Goal: Transaction & Acquisition: Purchase product/service

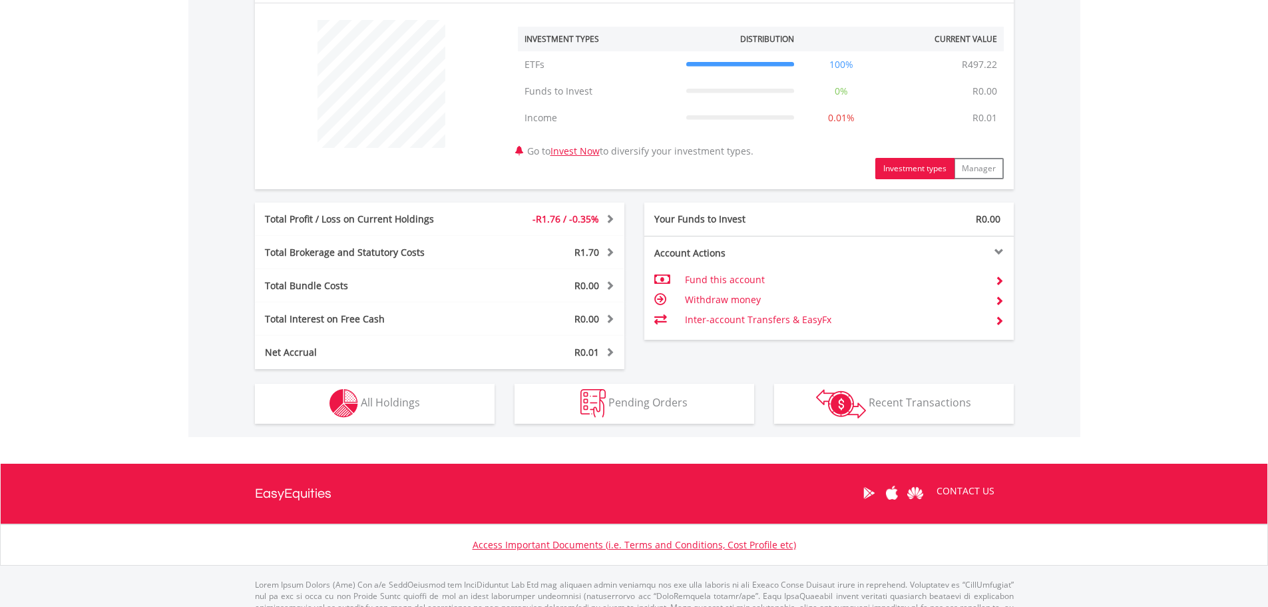
scroll to position [533, 0]
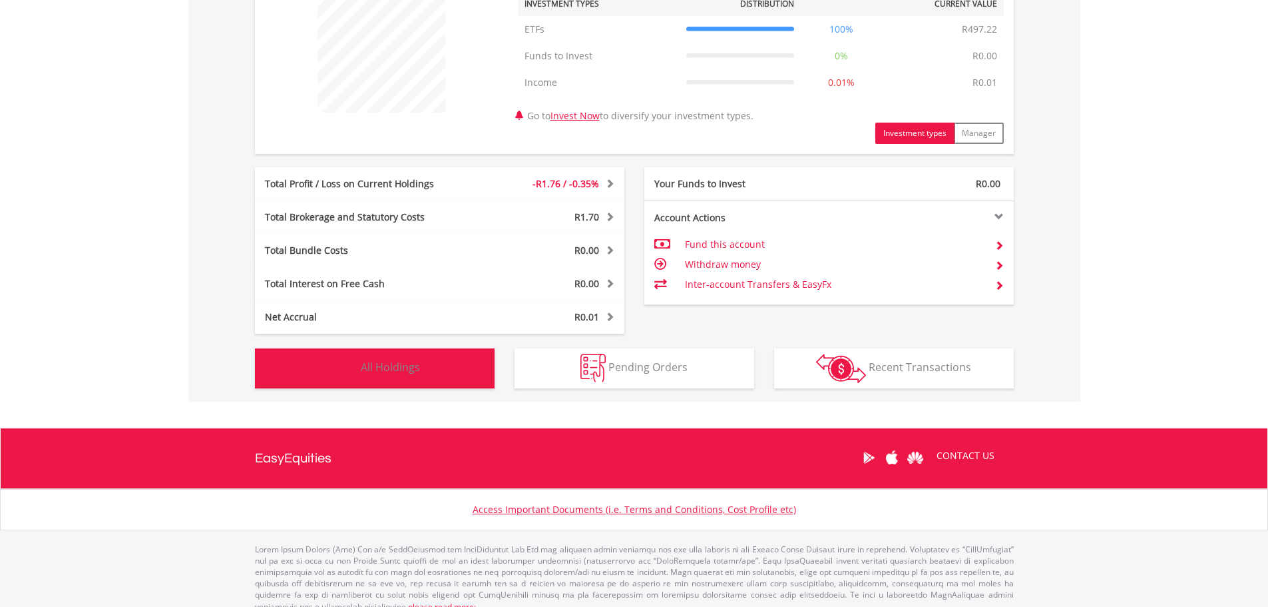
click at [398, 358] on button "Holdings All Holdings" at bounding box center [375, 368] width 240 height 40
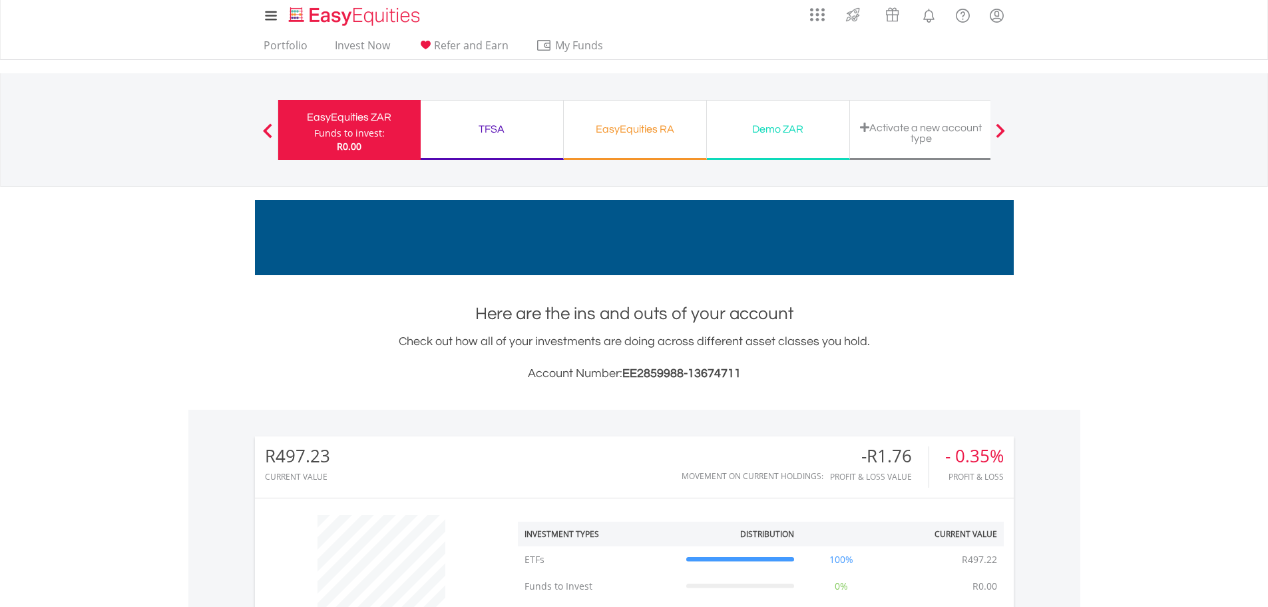
scroll to position [0, 0]
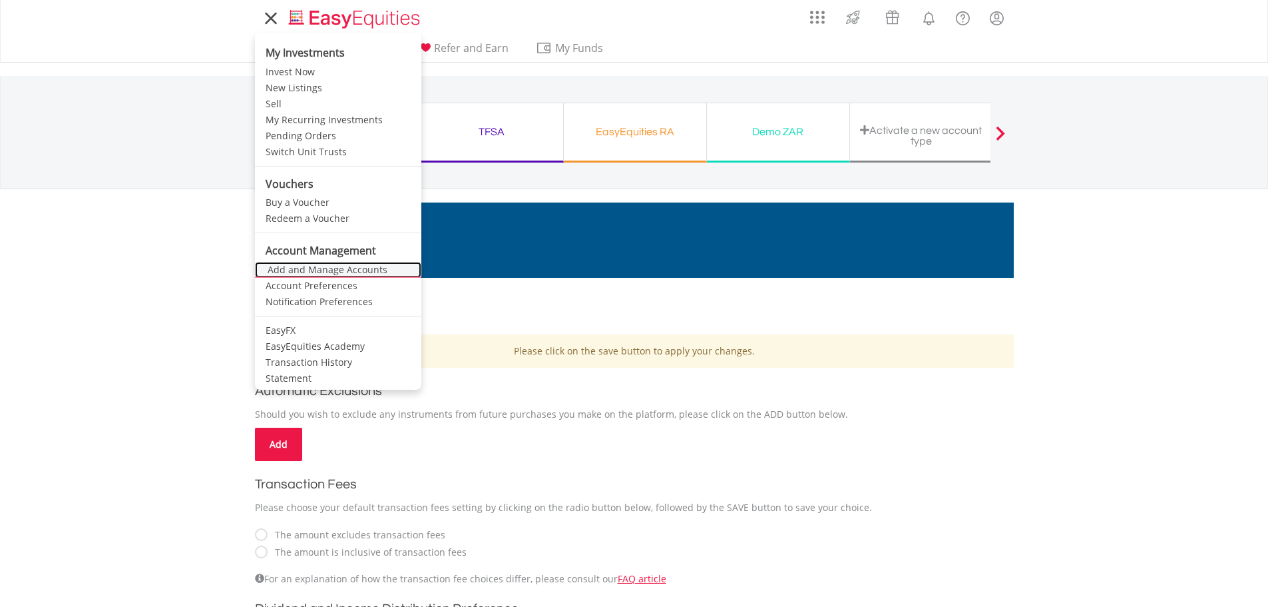
click at [356, 266] on link "Add and Manage Accounts" at bounding box center [338, 270] width 166 height 16
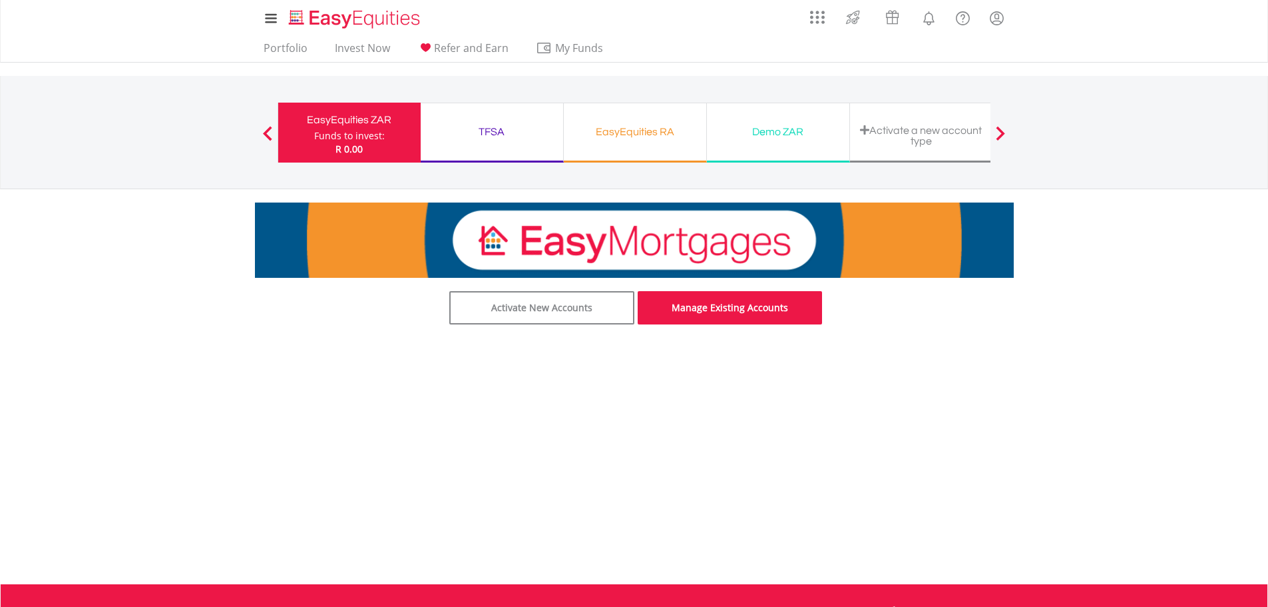
click at [686, 312] on link "Manage Existing Accounts" at bounding box center [730, 307] width 185 height 33
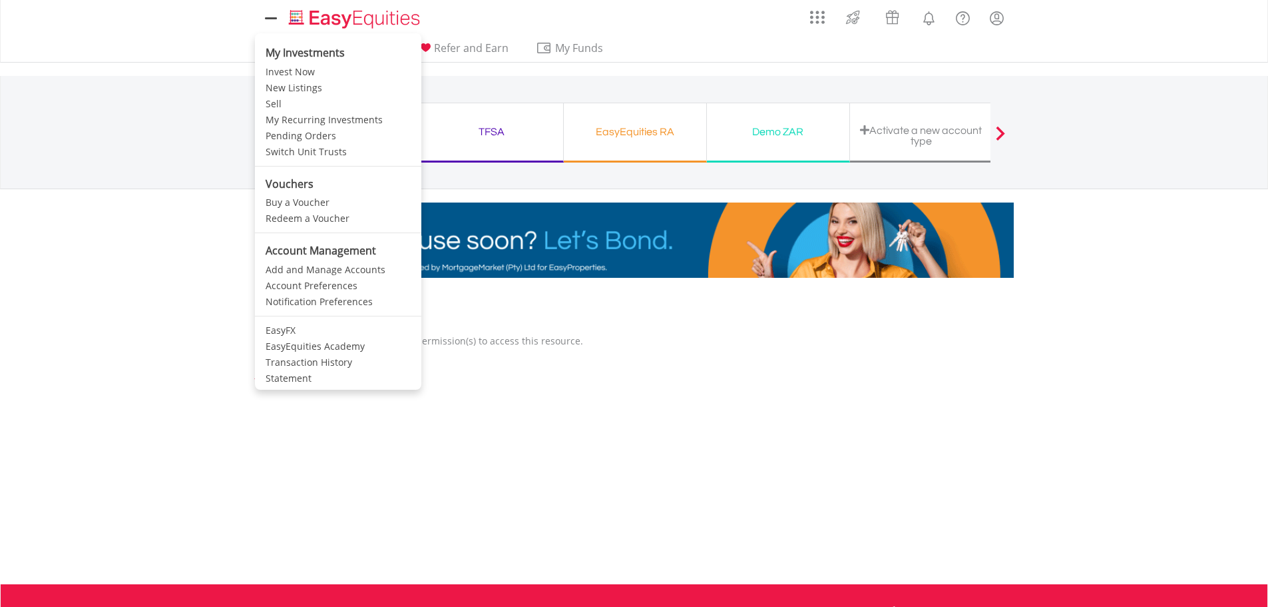
click at [277, 15] on icon at bounding box center [271, 18] width 19 height 17
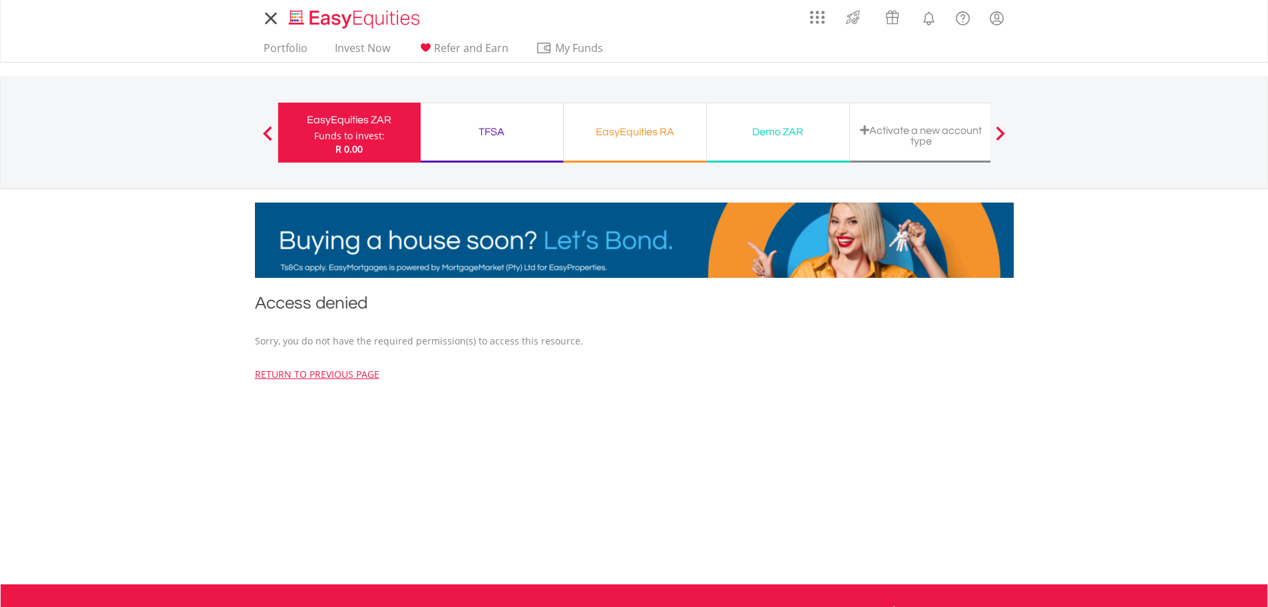
click at [277, 15] on icon at bounding box center [271, 18] width 19 height 17
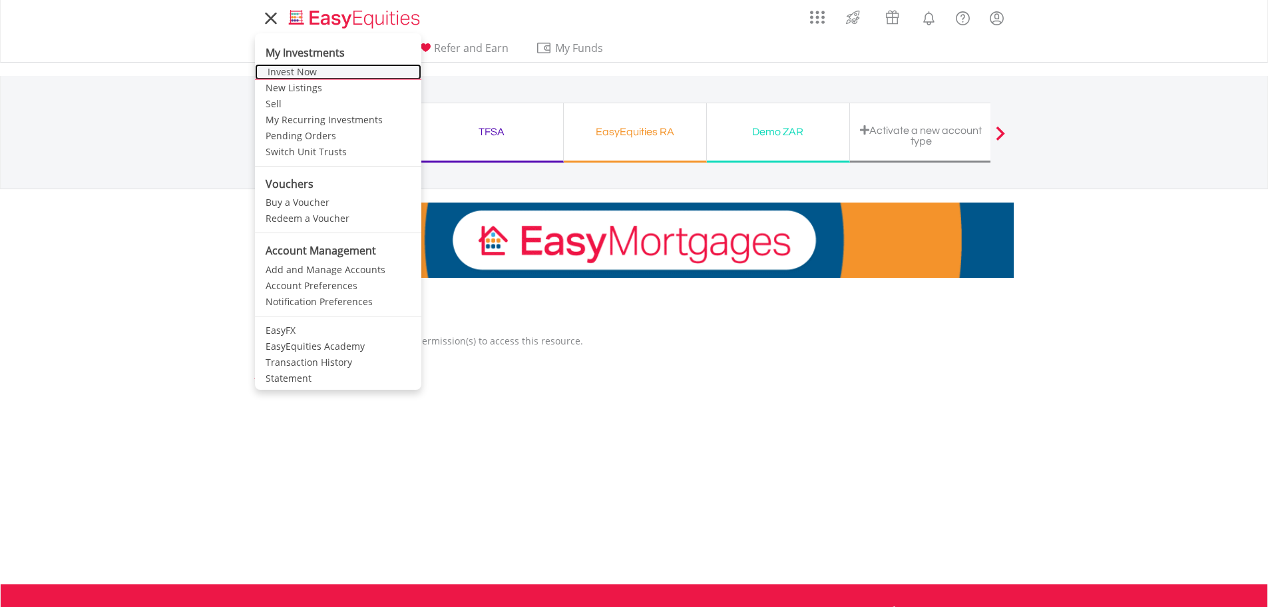
click at [316, 67] on link "Invest Now" at bounding box center [338, 72] width 166 height 16
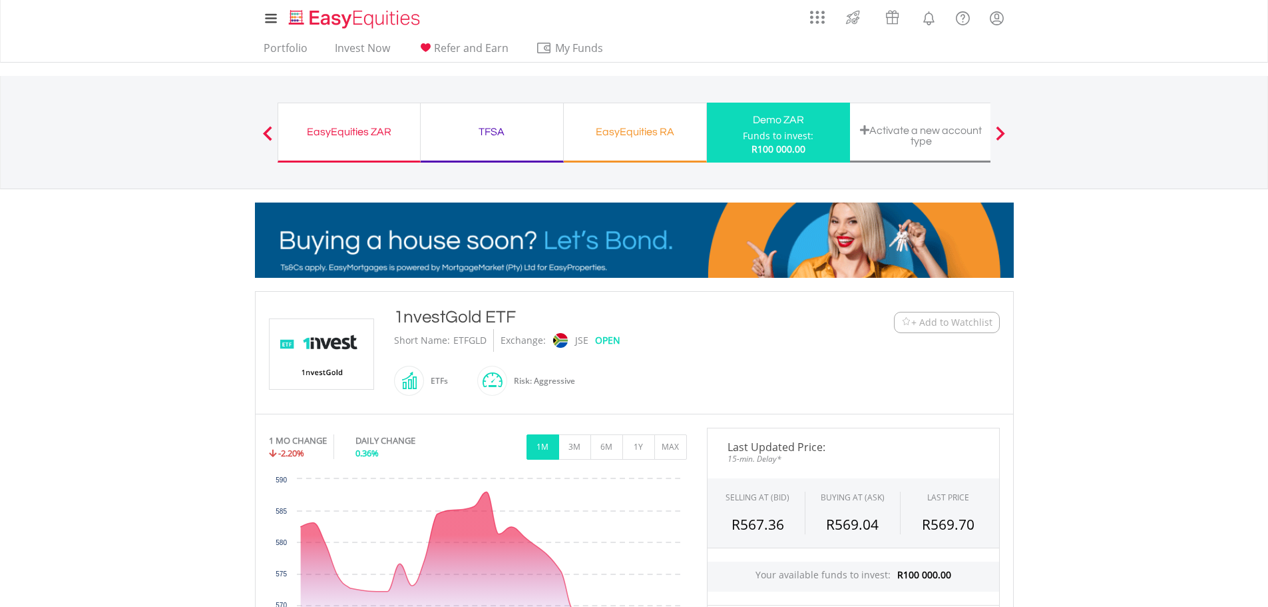
click at [905, 323] on img at bounding box center [907, 322] width 10 height 10
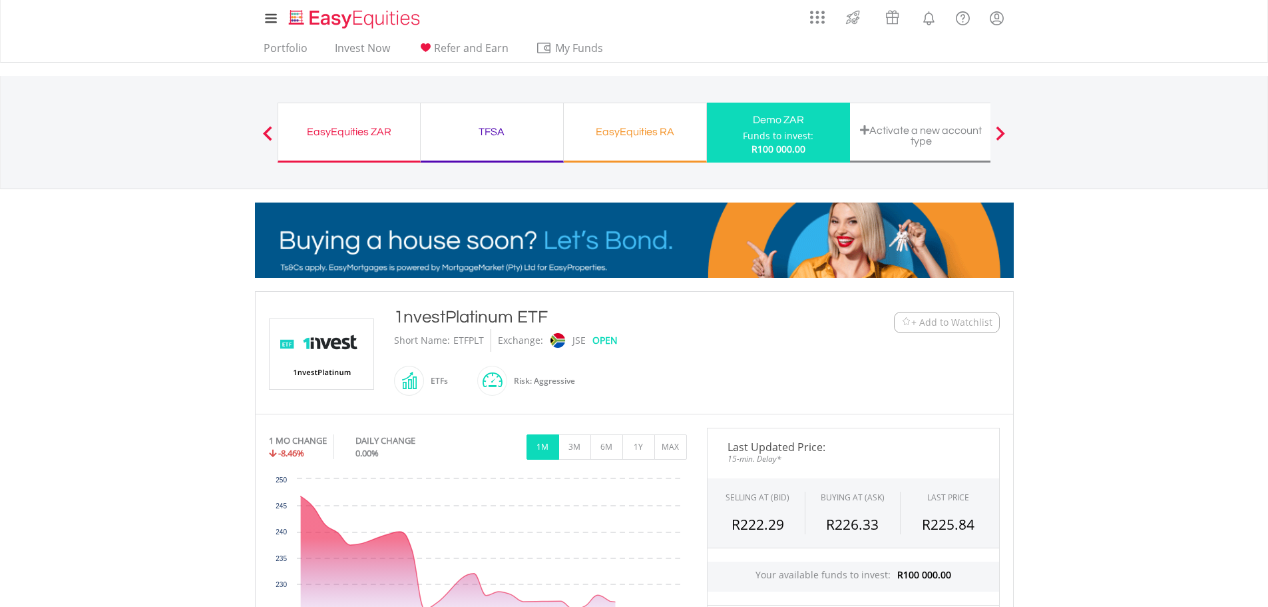
click at [908, 320] on img at bounding box center [907, 322] width 10 height 10
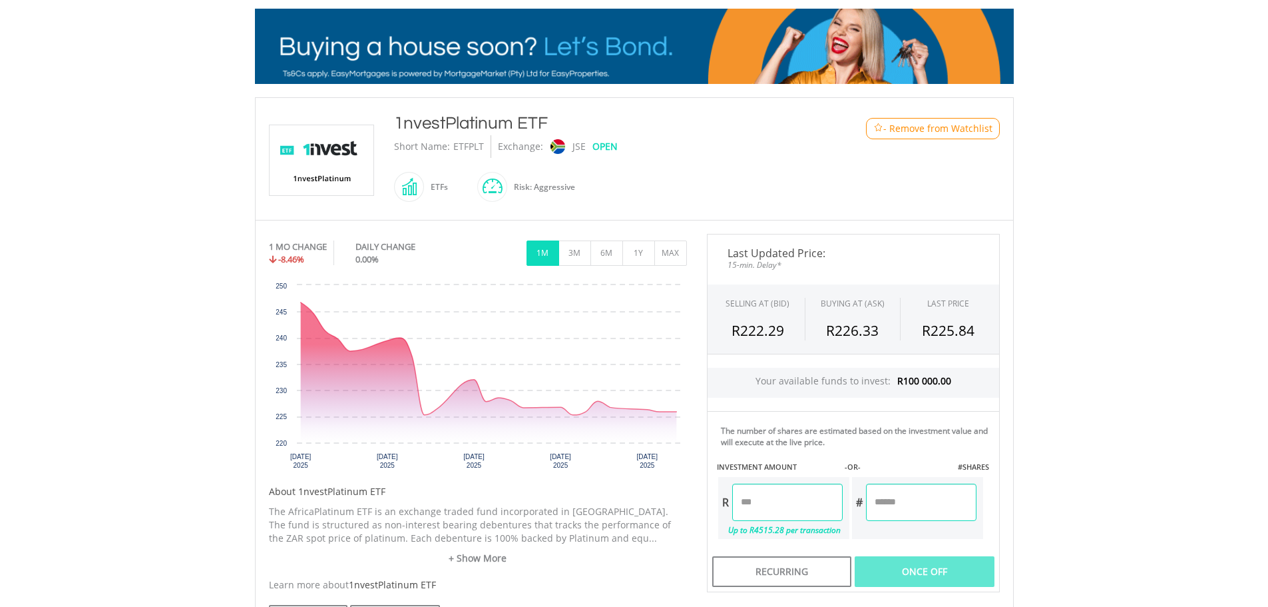
scroll to position [200, 0]
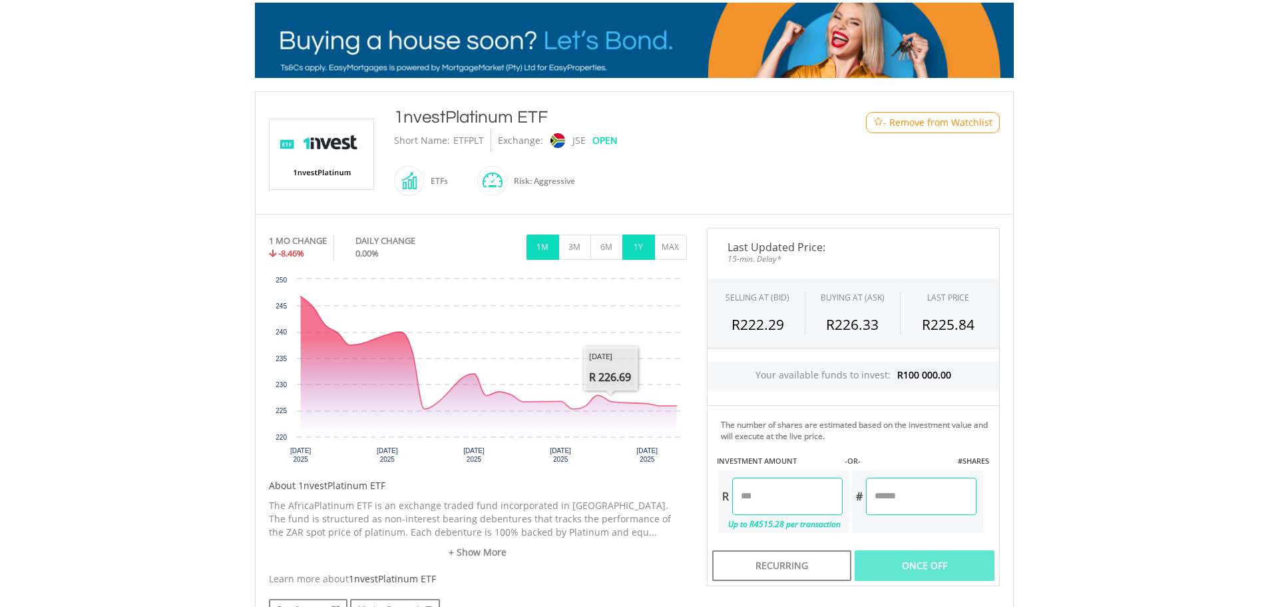
click at [643, 249] on button "1Y" at bounding box center [639, 246] width 33 height 25
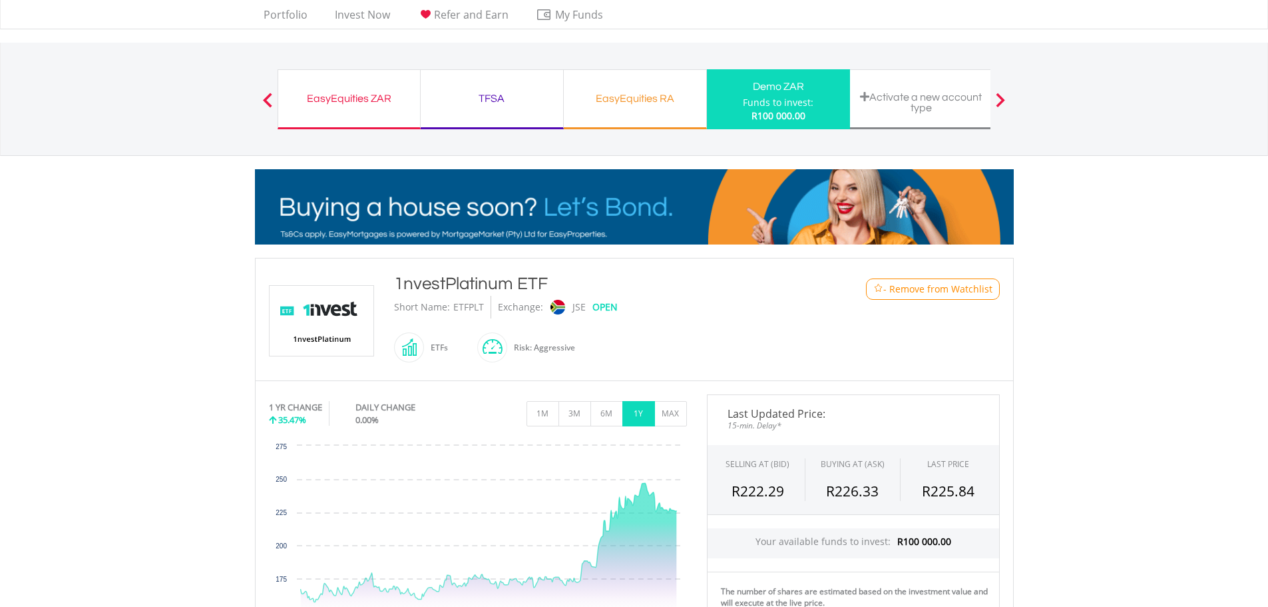
scroll to position [0, 0]
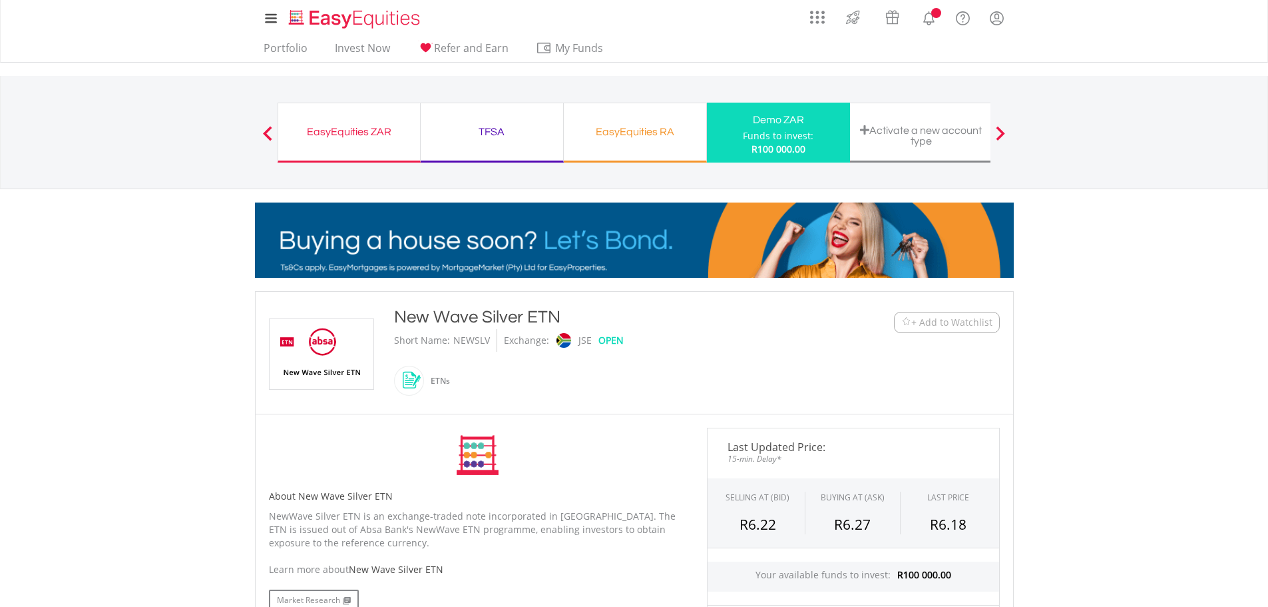
click at [902, 320] on img at bounding box center [907, 322] width 10 height 10
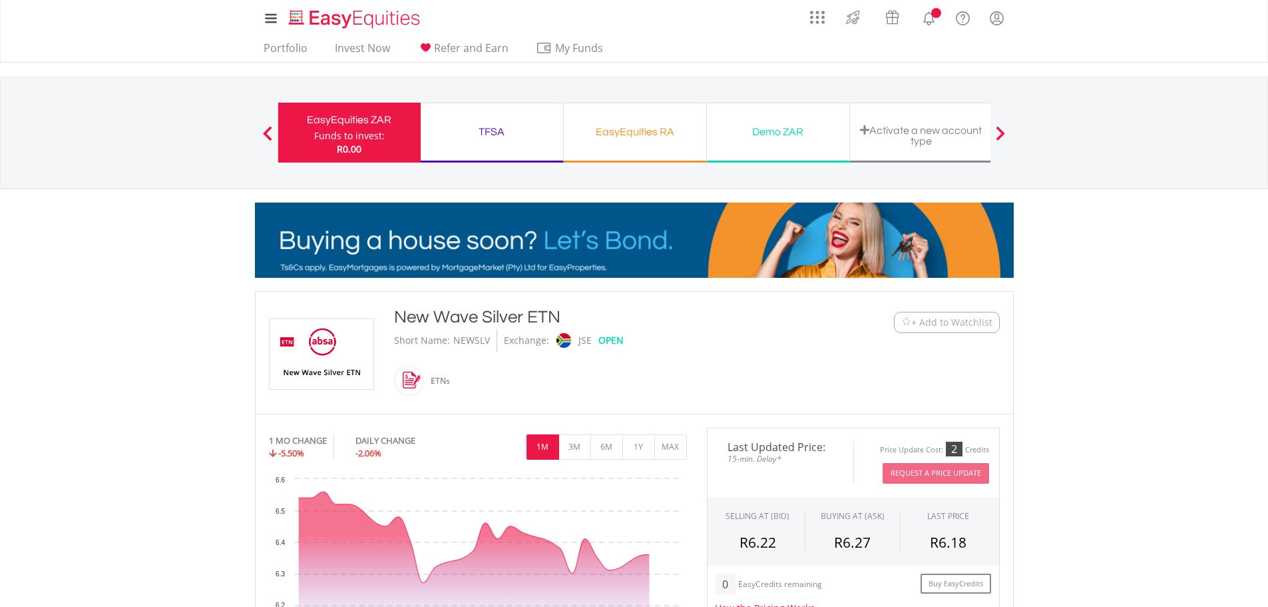
click at [935, 329] on button "+ Add to Watchlist" at bounding box center [947, 322] width 106 height 21
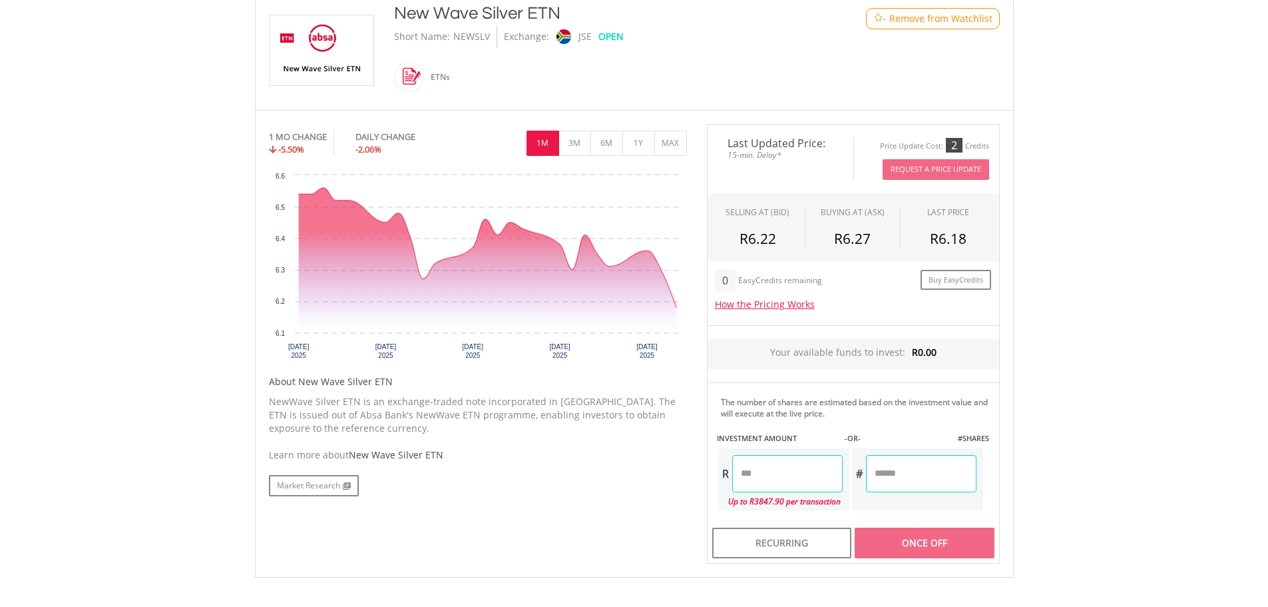
scroll to position [333, 0]
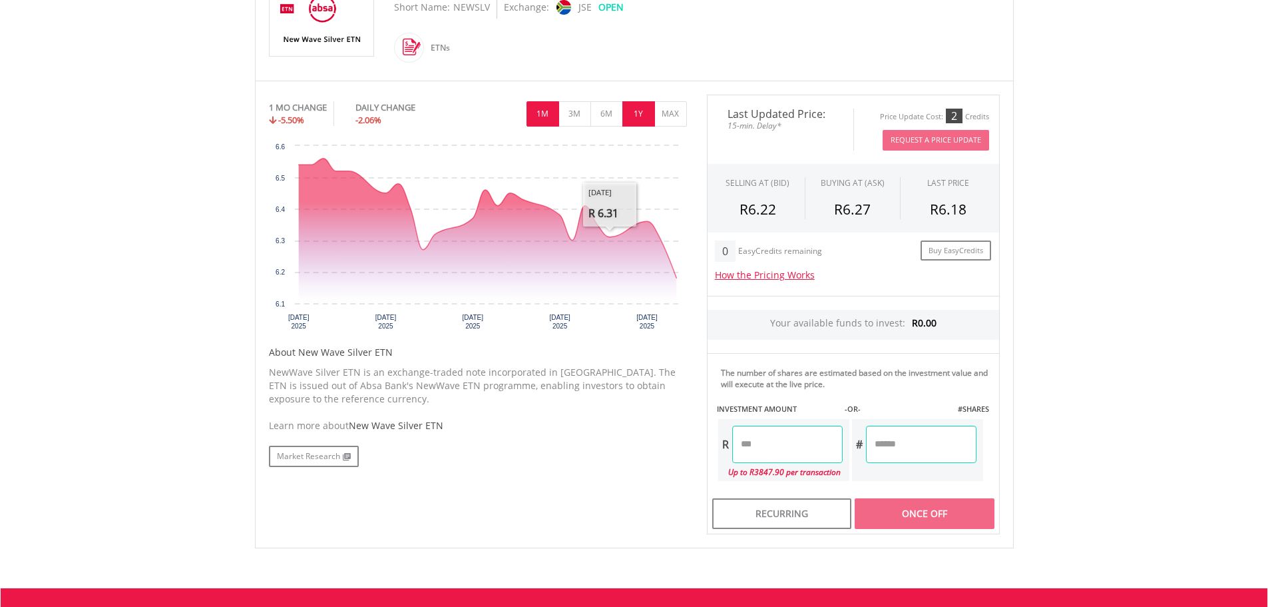
click at [637, 109] on button "1Y" at bounding box center [639, 113] width 33 height 25
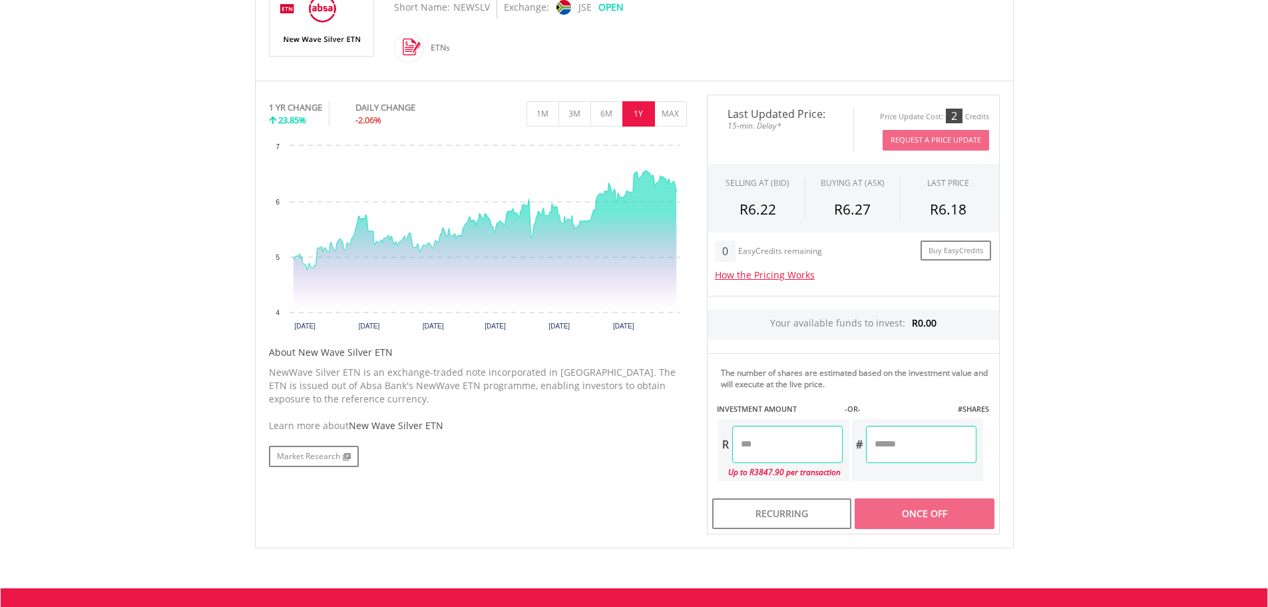
click at [882, 451] on input "number" at bounding box center [921, 443] width 111 height 37
type input "**"
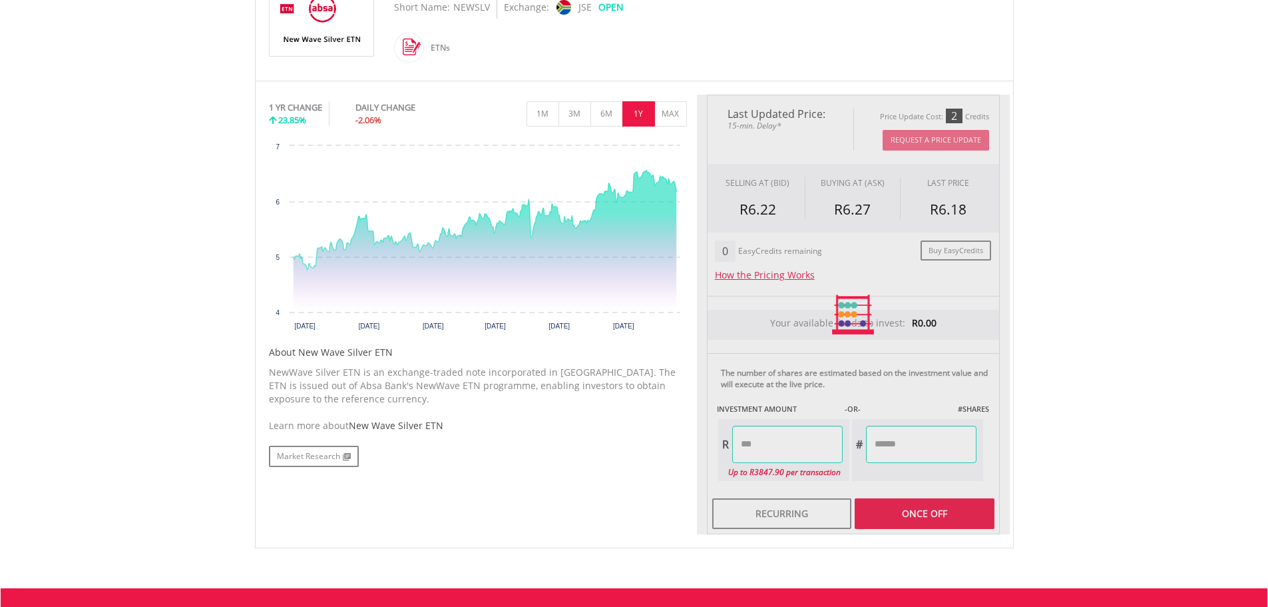
click at [1067, 394] on body "My Investments Invest Now New Listings Sell My Recurring Investments Pending Or…" at bounding box center [634, 229] width 1268 height 1125
type input "******"
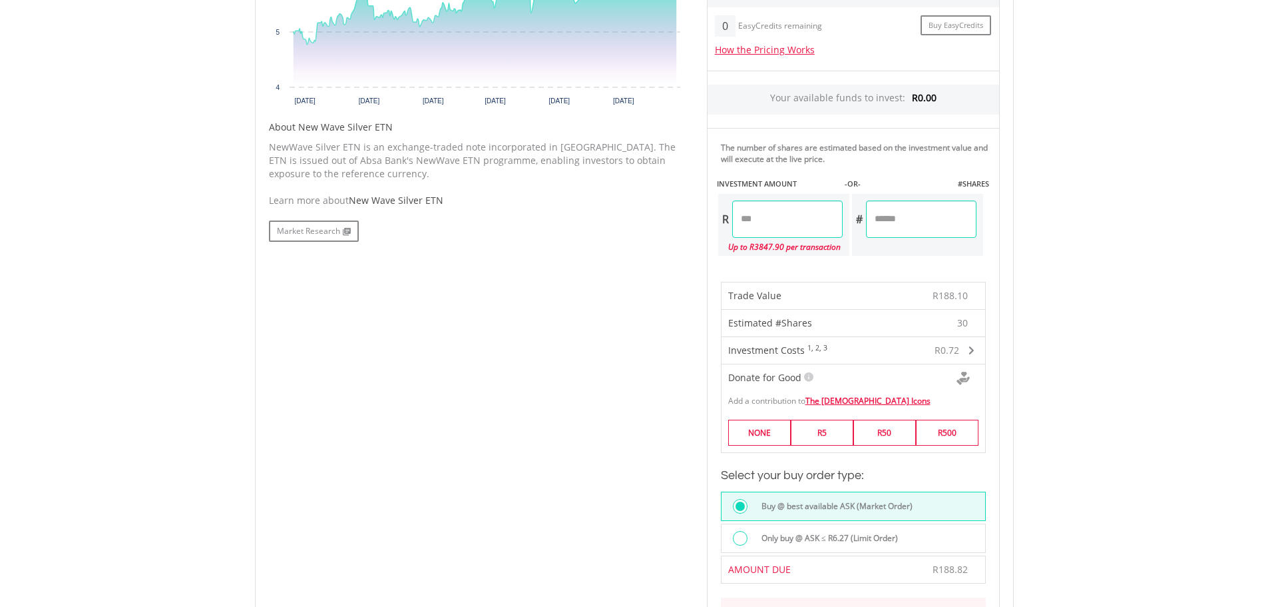
scroll to position [599, 0]
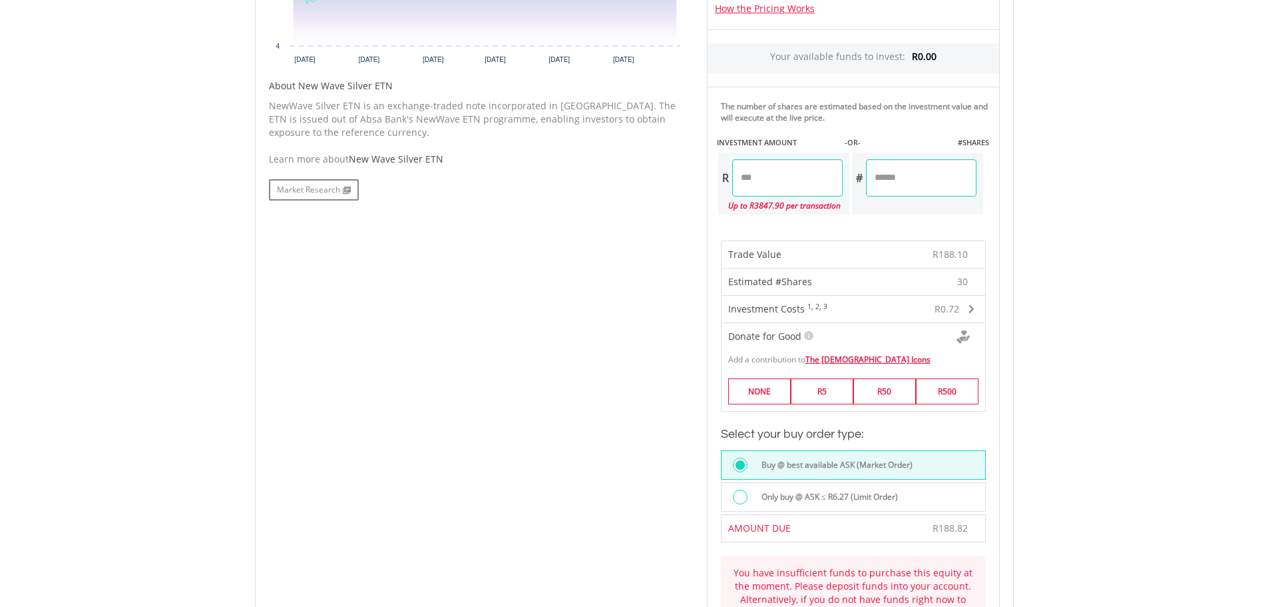
drag, startPoint x: 908, startPoint y: 185, endPoint x: 856, endPoint y: 191, distance: 52.3
click at [856, 191] on div "# **" at bounding box center [914, 177] width 125 height 37
type input "****"
click at [917, 215] on div "Last Updated Price: 15-min. Delay* Price Update Cost: 2 Credits Request A Price…" at bounding box center [853, 269] width 313 height 882
drag, startPoint x: 910, startPoint y: 178, endPoint x: 857, endPoint y: 182, distance: 53.4
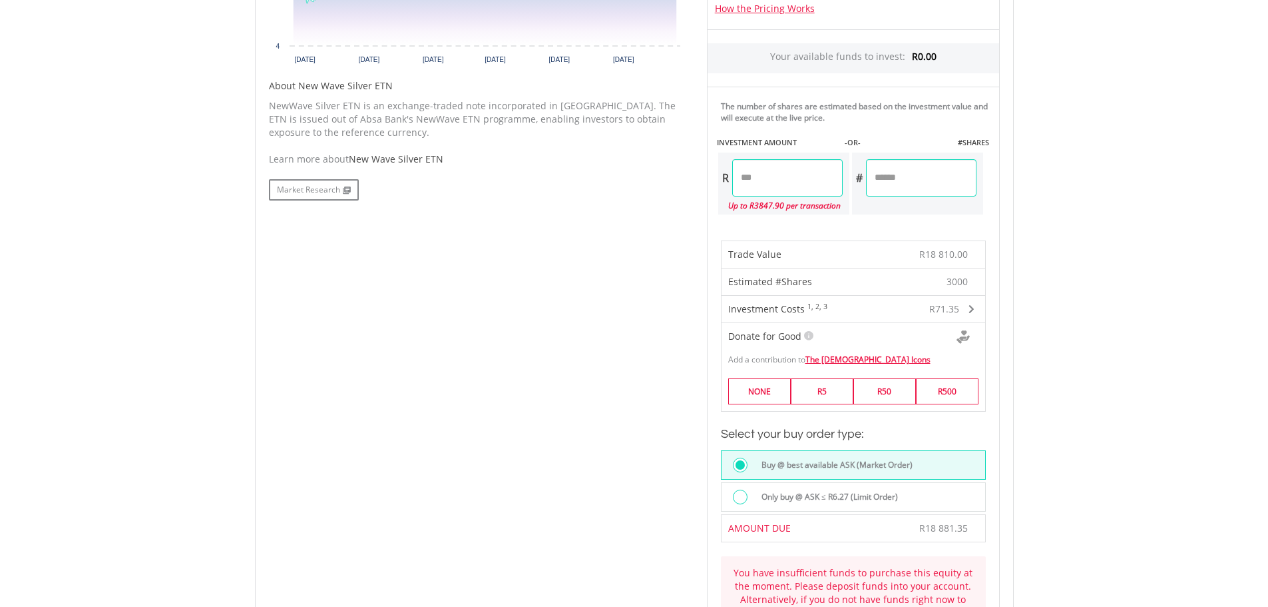
click at [857, 182] on div "# ****" at bounding box center [914, 177] width 125 height 37
drag, startPoint x: 792, startPoint y: 174, endPoint x: 738, endPoint y: 176, distance: 54.7
click at [738, 176] on input "********" at bounding box center [787, 177] width 111 height 37
click at [880, 223] on div "Last Updated Price: 15-min. Delay* Price Update Cost: 2 Credits Request A Price…" at bounding box center [853, 269] width 313 height 882
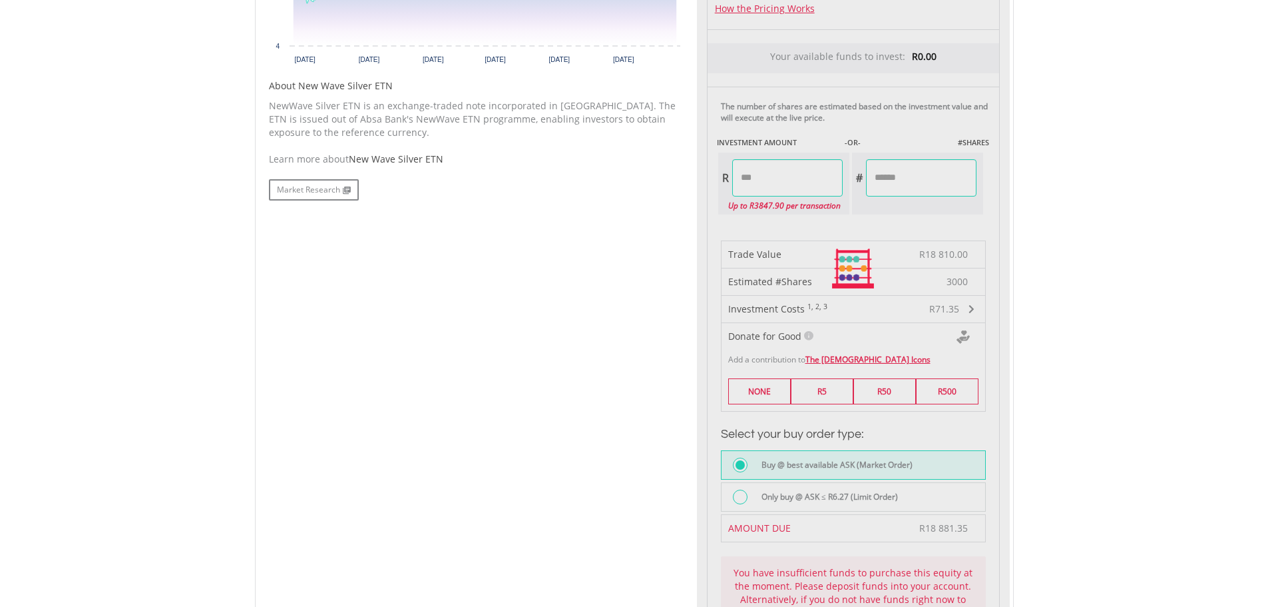
type input "*******"
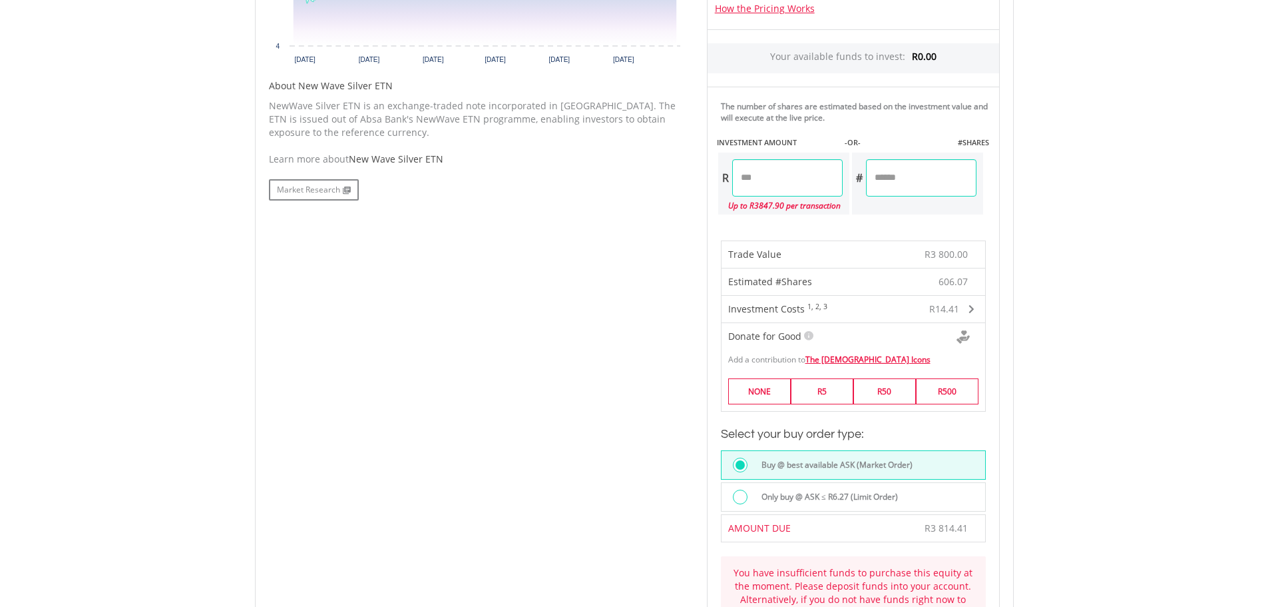
drag, startPoint x: 931, startPoint y: 182, endPoint x: 874, endPoint y: 188, distance: 56.9
click at [874, 188] on input "********" at bounding box center [921, 177] width 111 height 37
type input "***"
click at [916, 222] on div "Last Updated Price: 15-min. Delay* Price Update Cost: 2 Credits Request A Price…" at bounding box center [853, 269] width 313 height 882
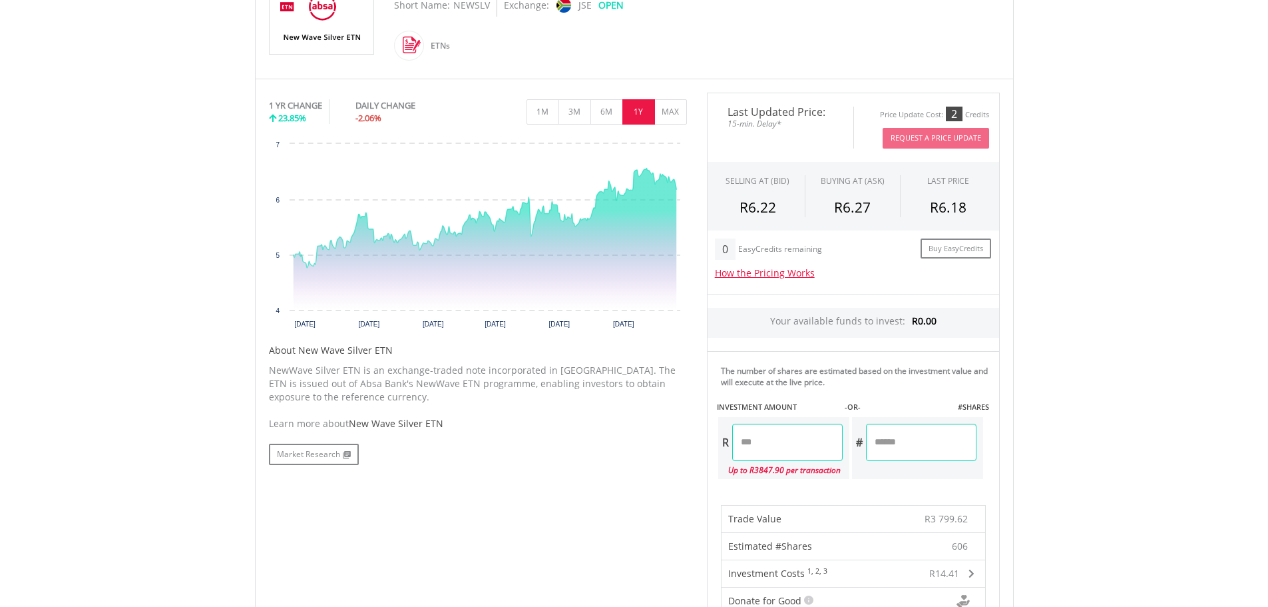
scroll to position [333, 0]
drag, startPoint x: 795, startPoint y: 443, endPoint x: 719, endPoint y: 447, distance: 76.0
click at [719, 447] on div "R *******" at bounding box center [780, 443] width 125 height 37
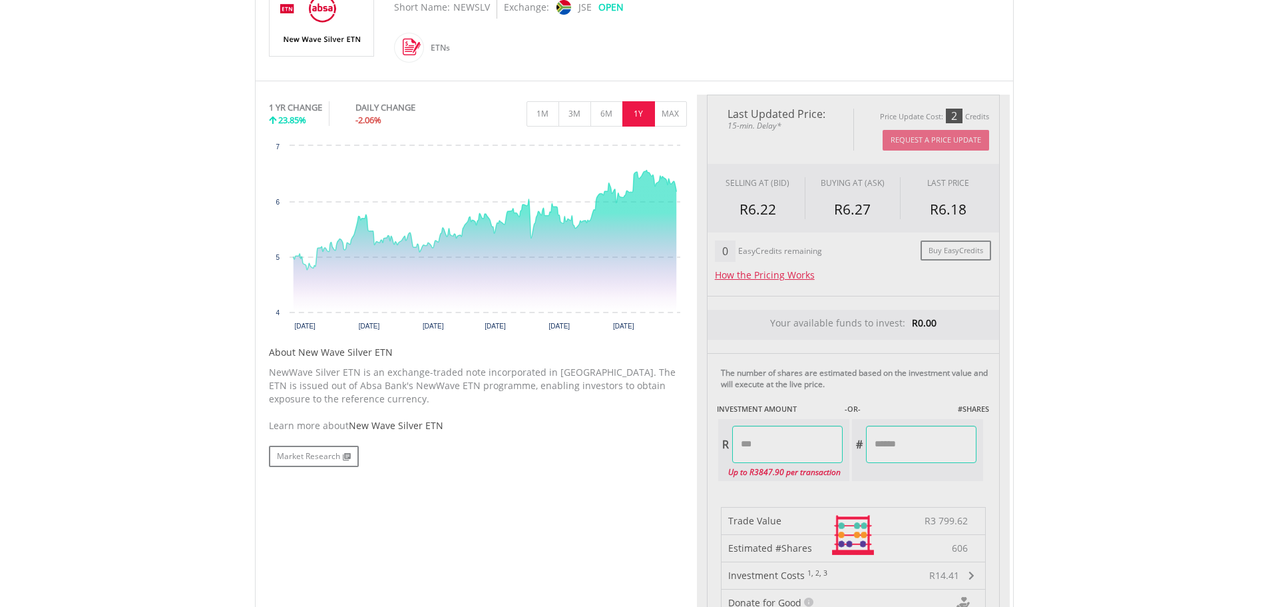
click at [848, 487] on div "Last Updated Price: 15-min. Delay* Price Update Cost: 2 Credits Request A Price…" at bounding box center [853, 536] width 313 height 882
type input "*******"
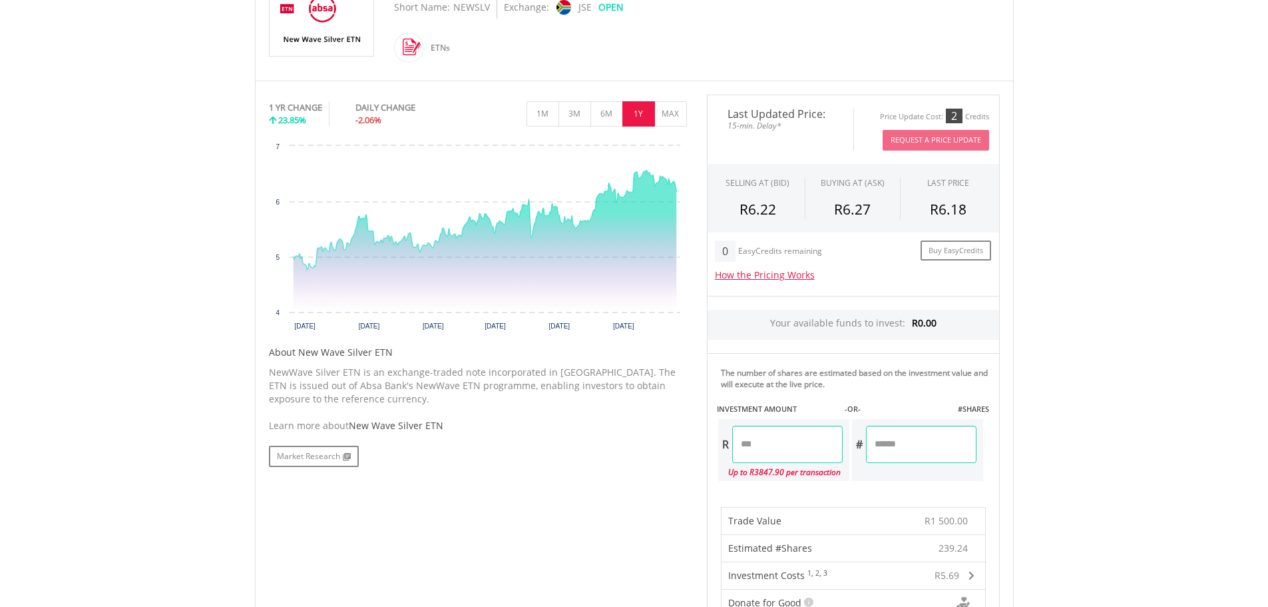
drag, startPoint x: 935, startPoint y: 447, endPoint x: 864, endPoint y: 451, distance: 70.7
click at [864, 451] on div "# ********" at bounding box center [914, 443] width 125 height 37
type input "*"
type input "***"
click at [854, 491] on div "Last Updated Price: 15-min. Delay* Price Update Cost: 2 Credits Request A Price…" at bounding box center [853, 536] width 313 height 882
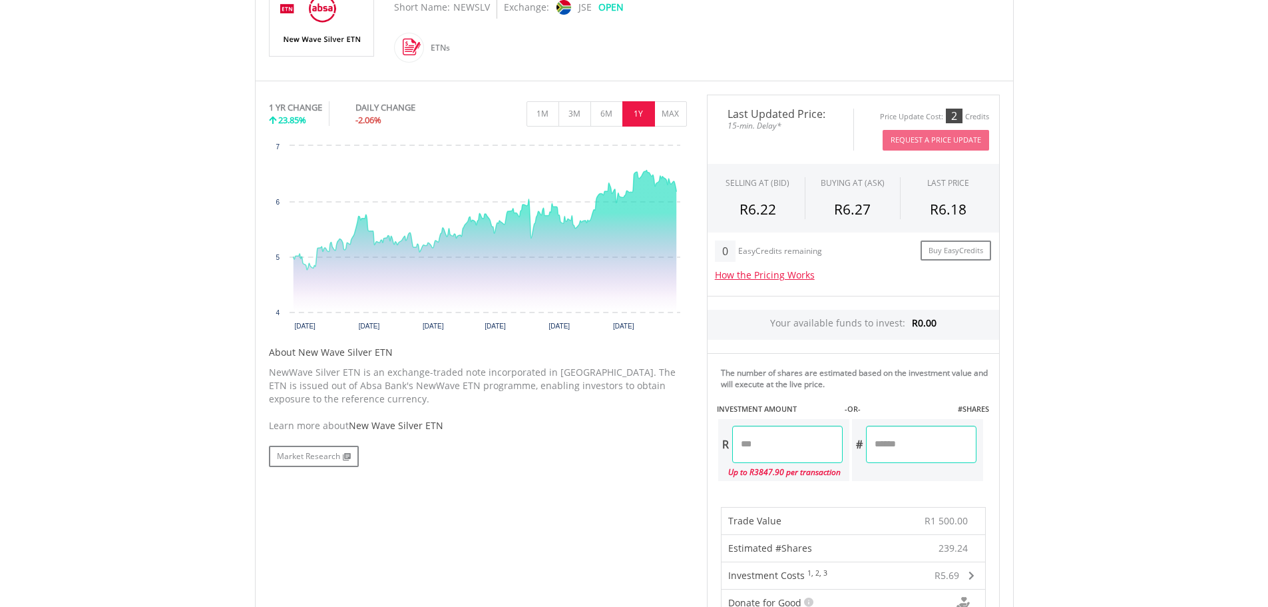
type input "*******"
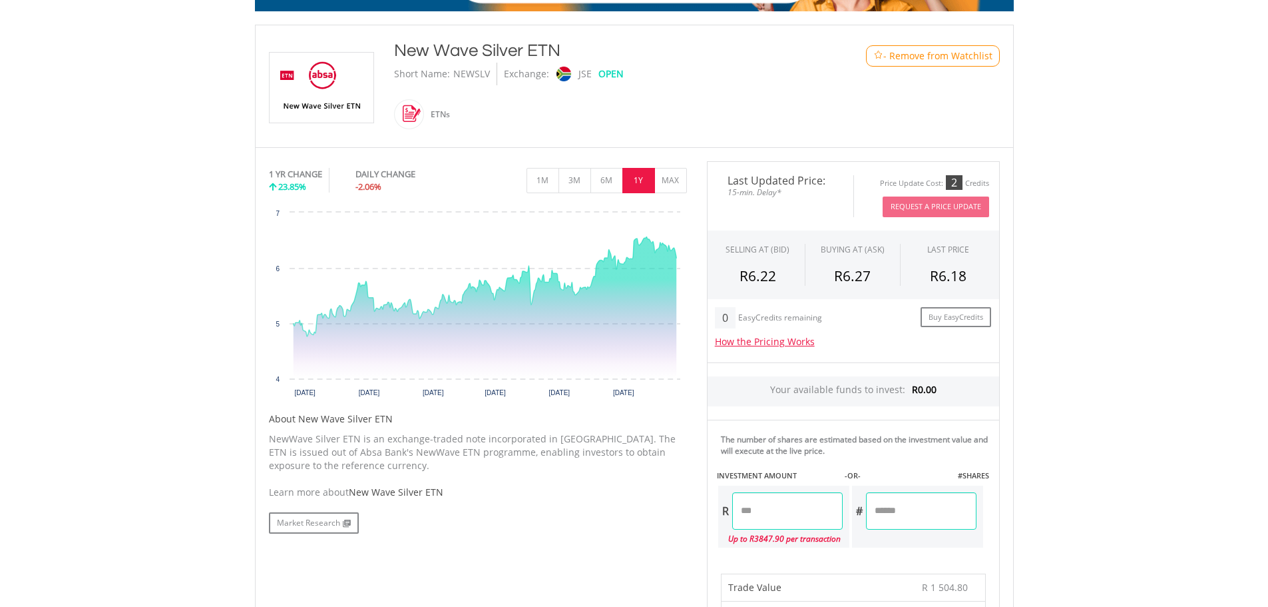
drag, startPoint x: 794, startPoint y: 514, endPoint x: 725, endPoint y: 515, distance: 69.3
click at [725, 515] on div "R *******" at bounding box center [780, 510] width 125 height 37
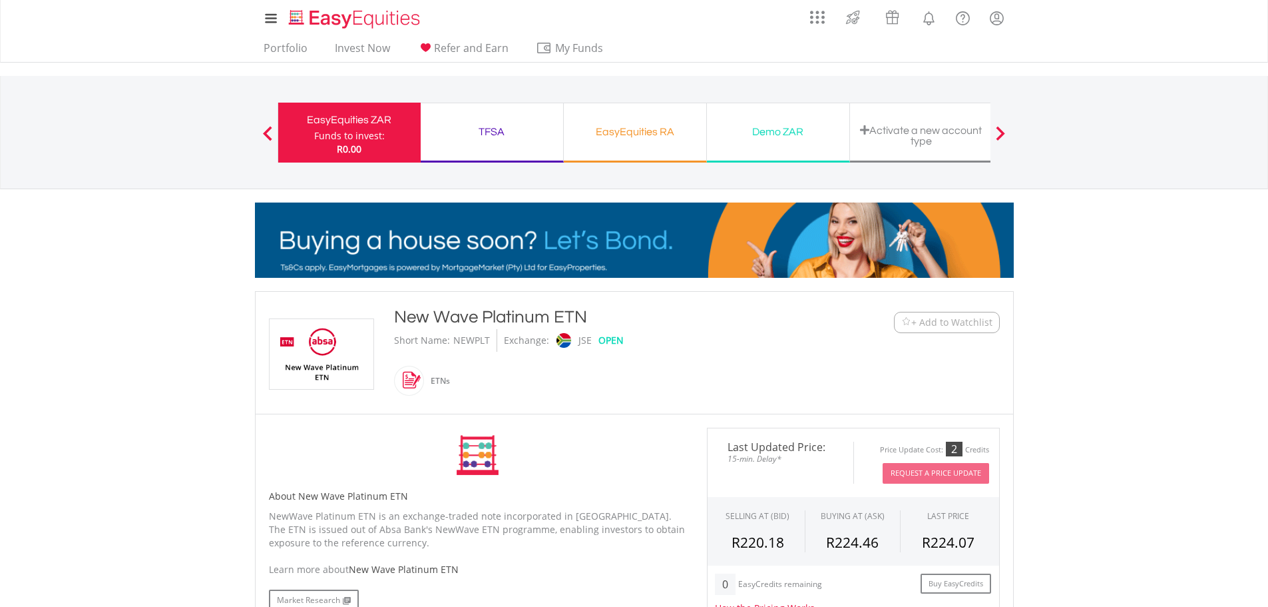
click at [914, 316] on span "+ Add to Watchlist" at bounding box center [952, 322] width 81 height 13
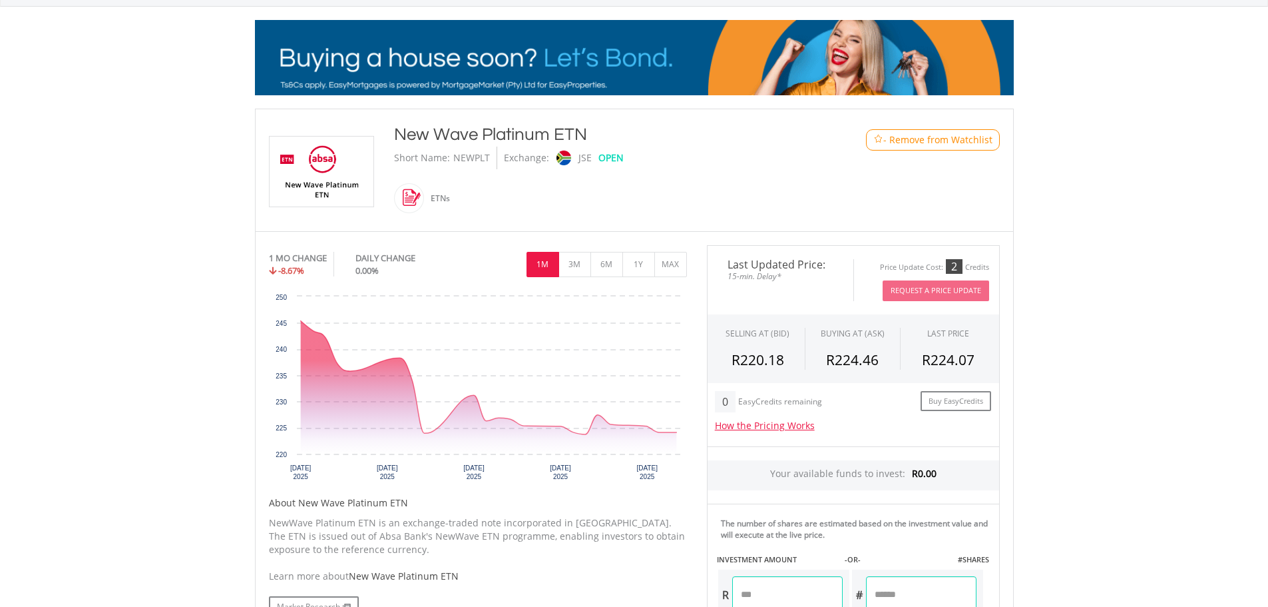
scroll to position [200, 0]
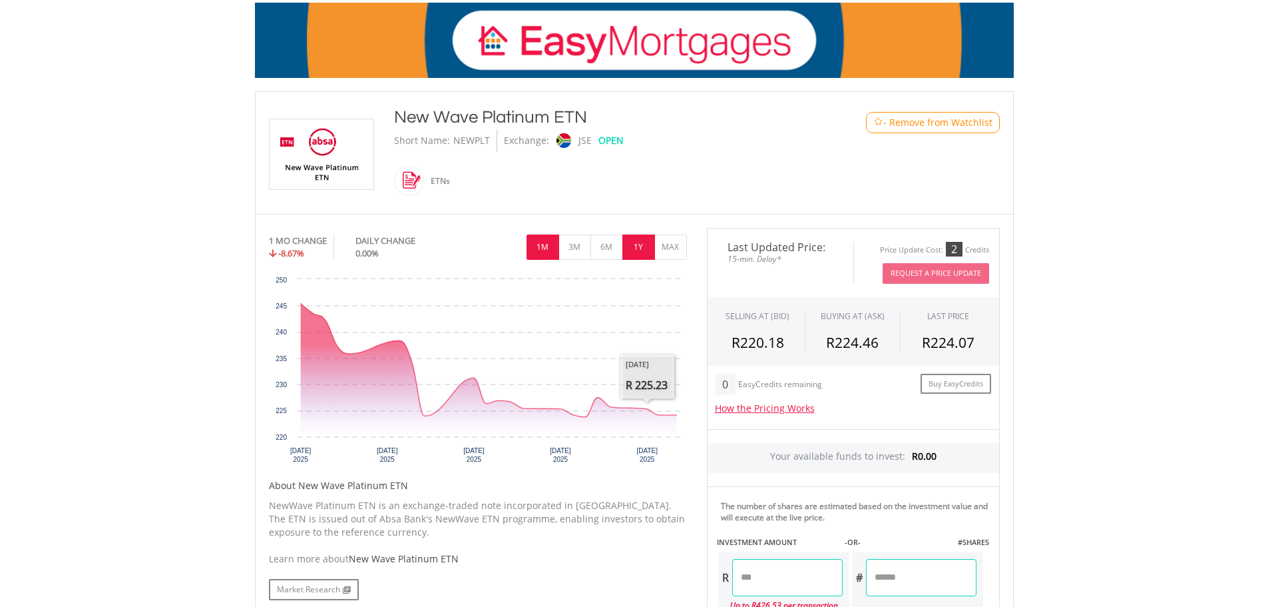
click at [639, 248] on button "1Y" at bounding box center [639, 246] width 33 height 25
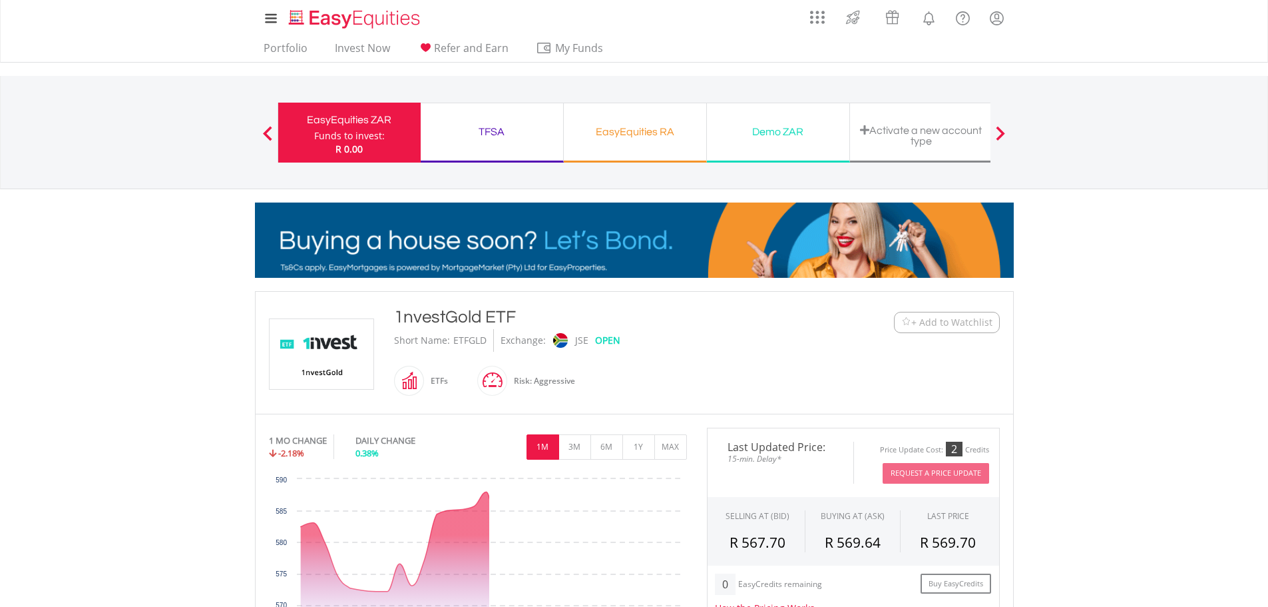
click at [906, 321] on img at bounding box center [907, 322] width 10 height 10
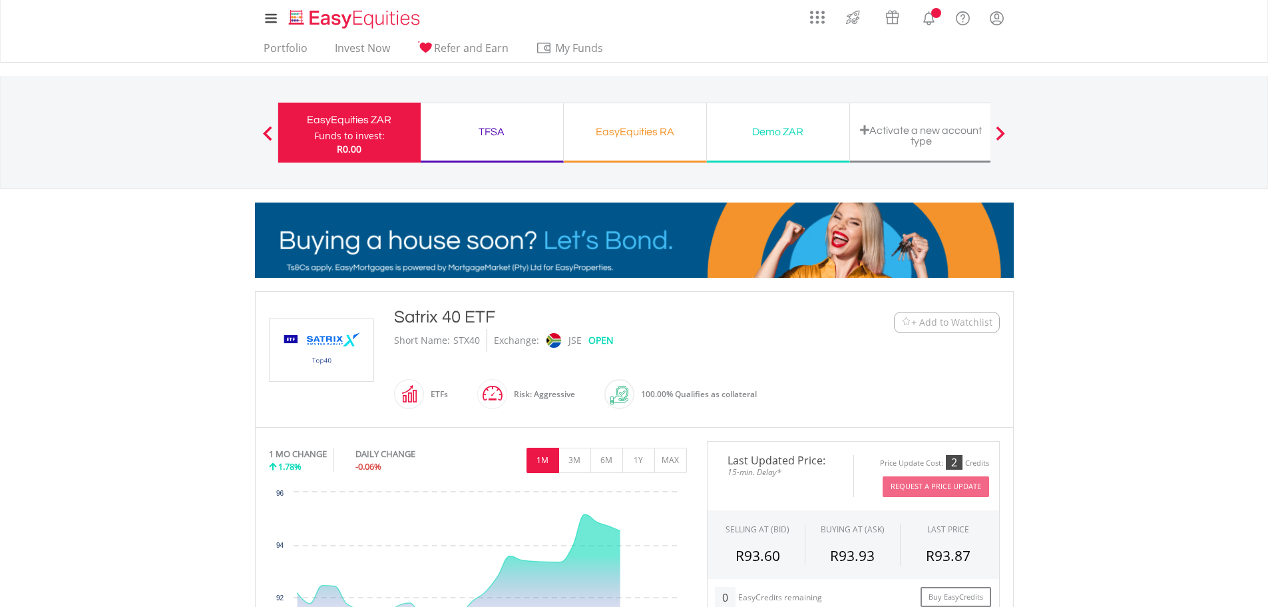
click at [902, 319] on img at bounding box center [907, 322] width 10 height 10
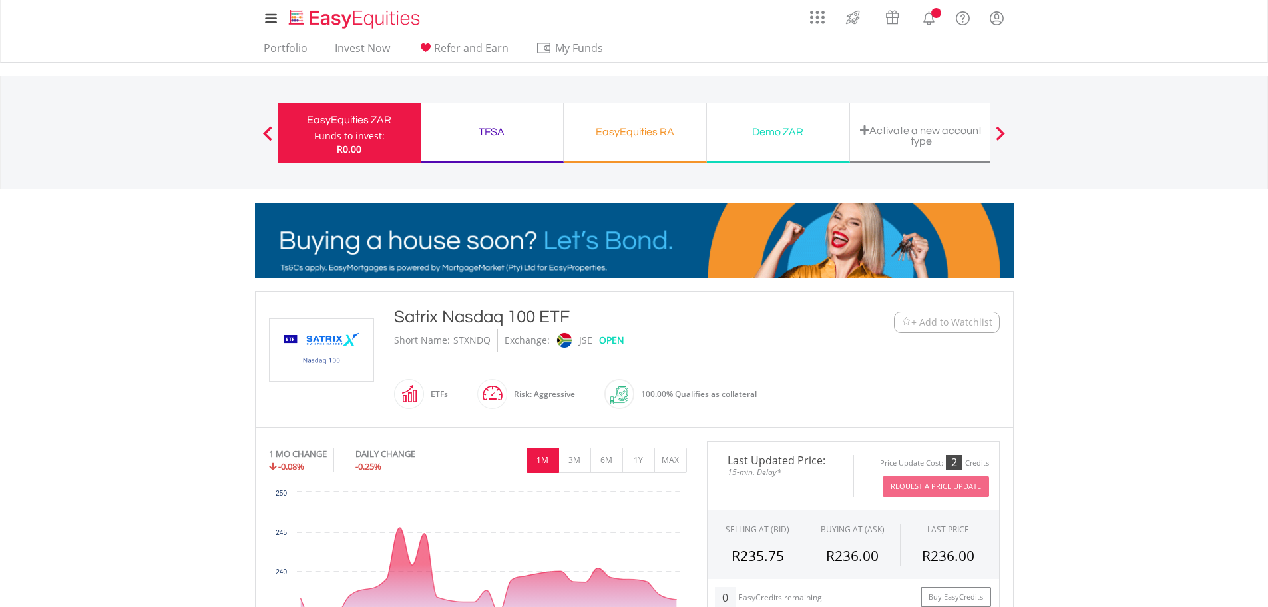
click at [906, 325] on img at bounding box center [907, 322] width 10 height 10
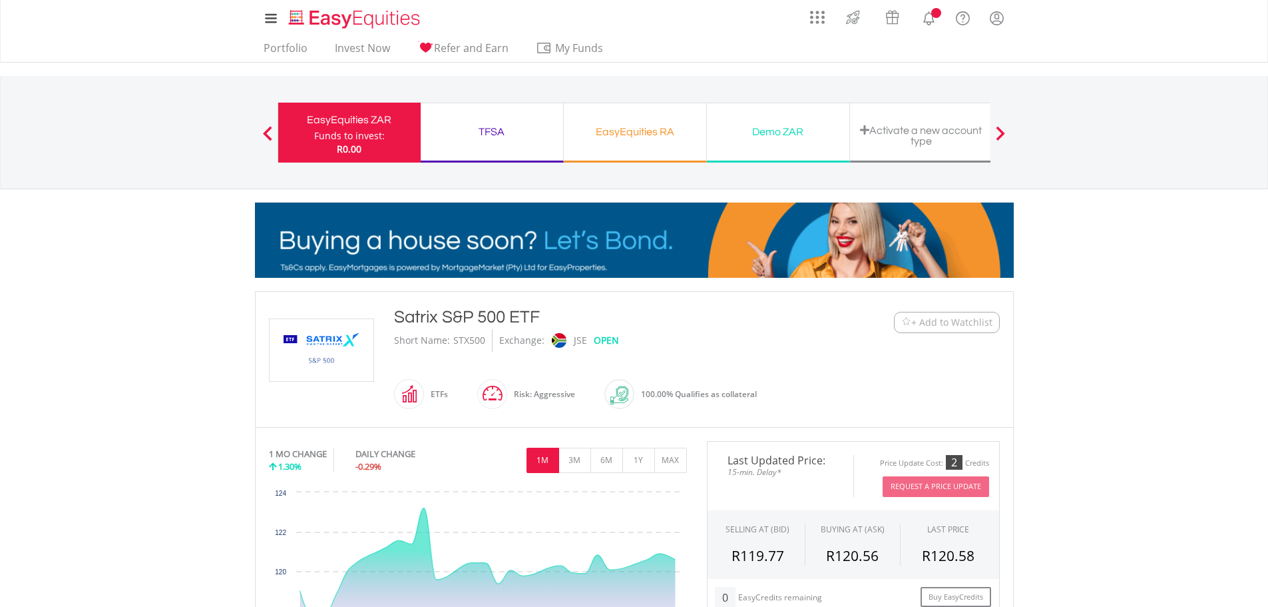
click at [902, 321] on img at bounding box center [907, 322] width 10 height 10
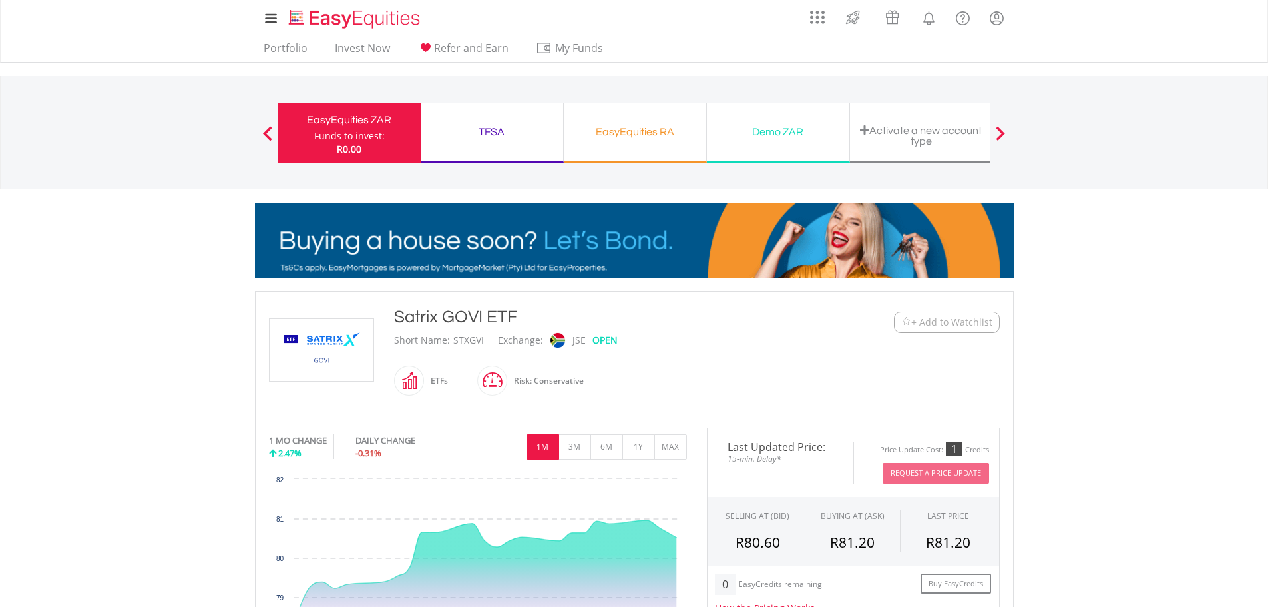
click at [902, 322] on img at bounding box center [907, 322] width 10 height 10
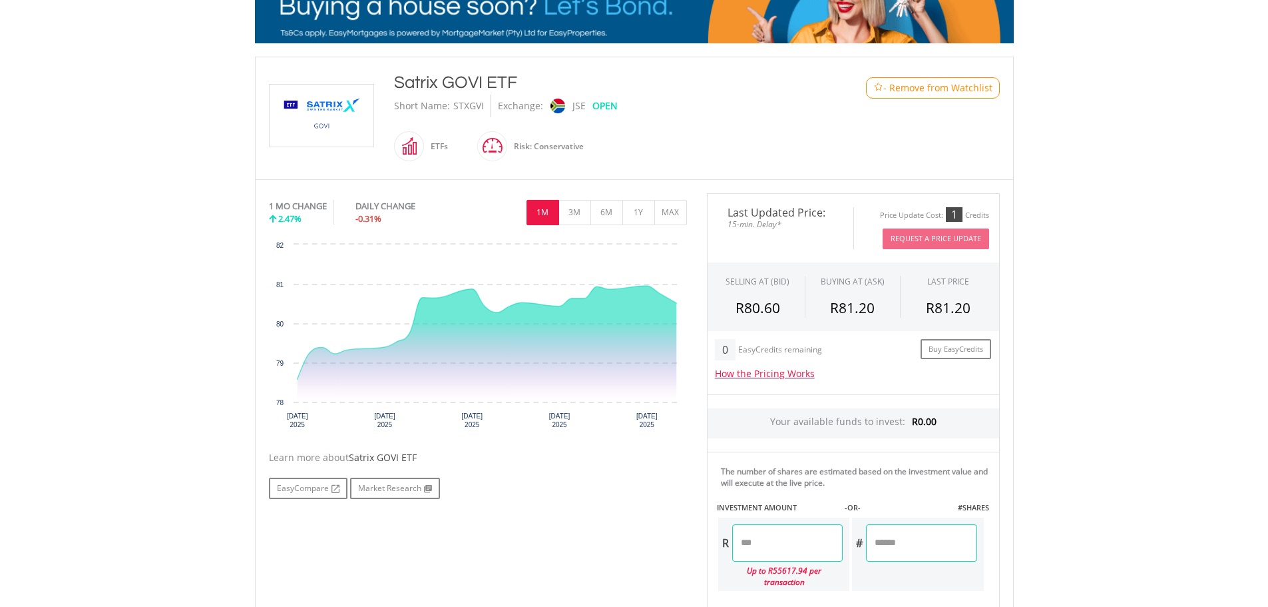
scroll to position [266, 0]
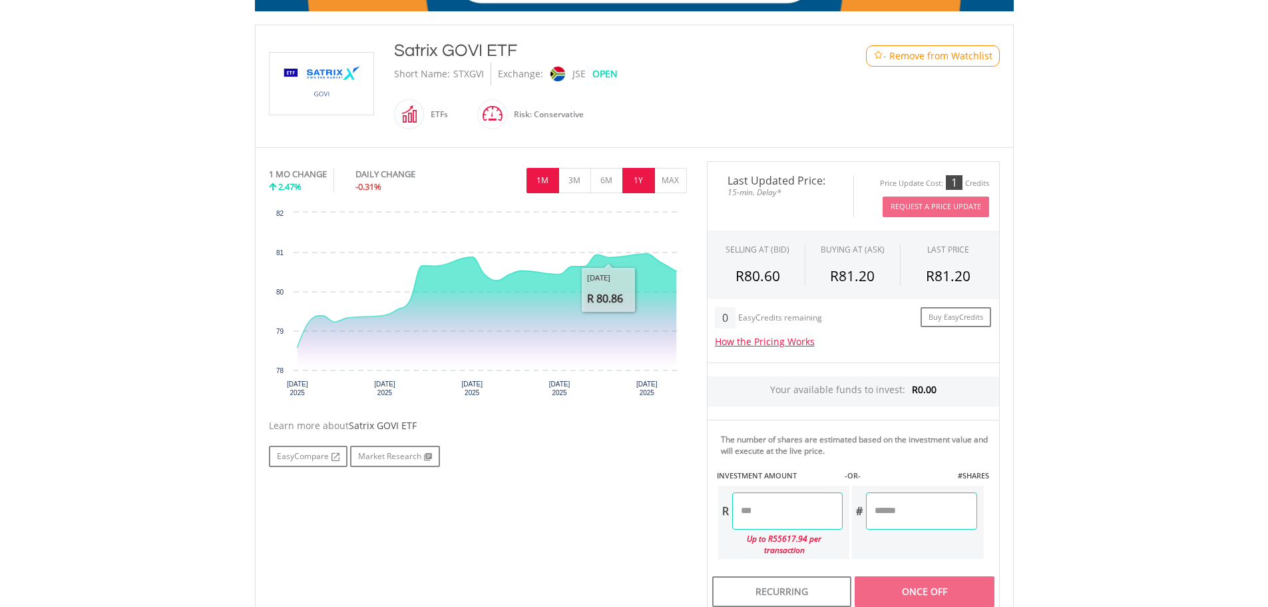
click at [647, 182] on button "1Y" at bounding box center [639, 180] width 33 height 25
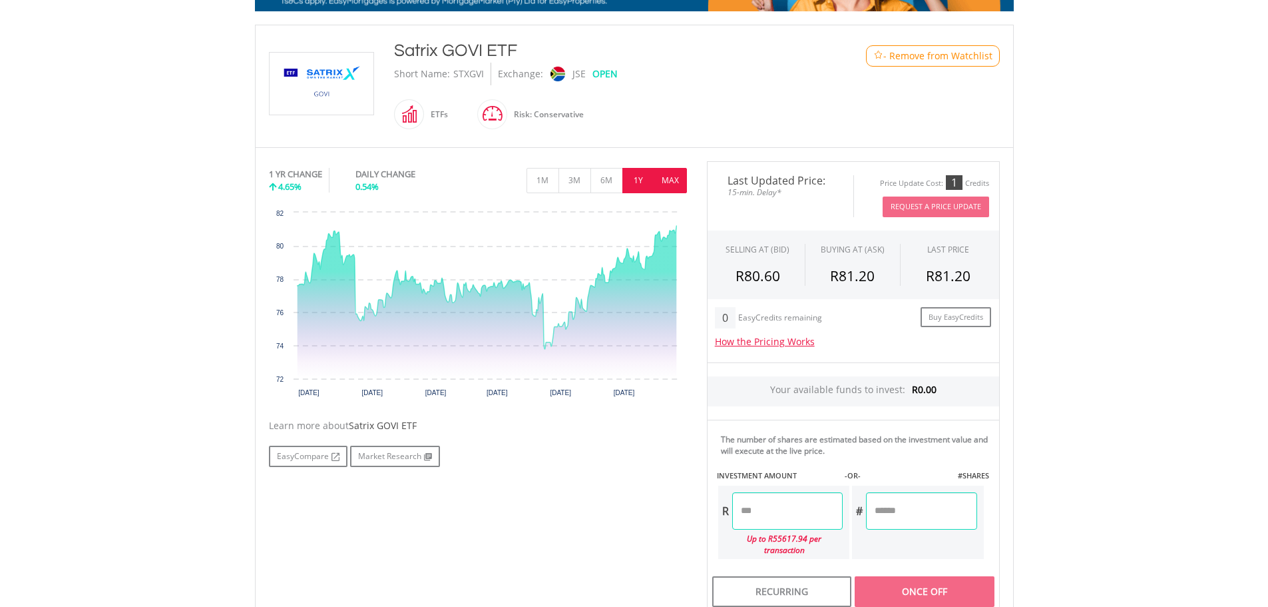
click at [669, 180] on button "MAX" at bounding box center [671, 180] width 33 height 25
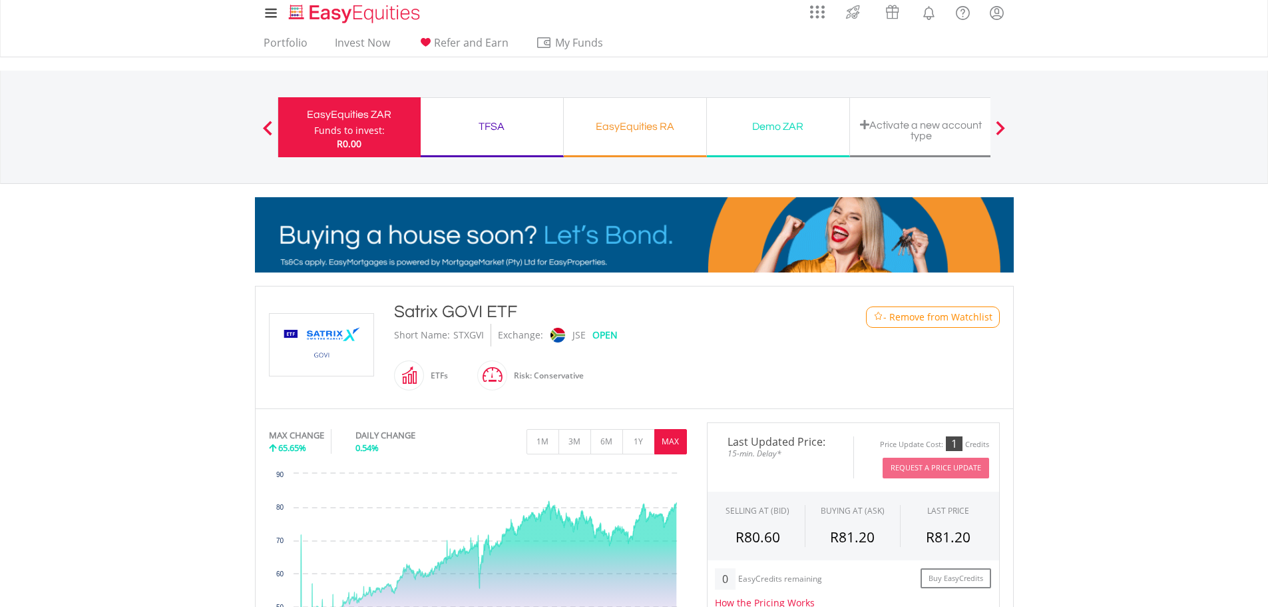
scroll to position [0, 0]
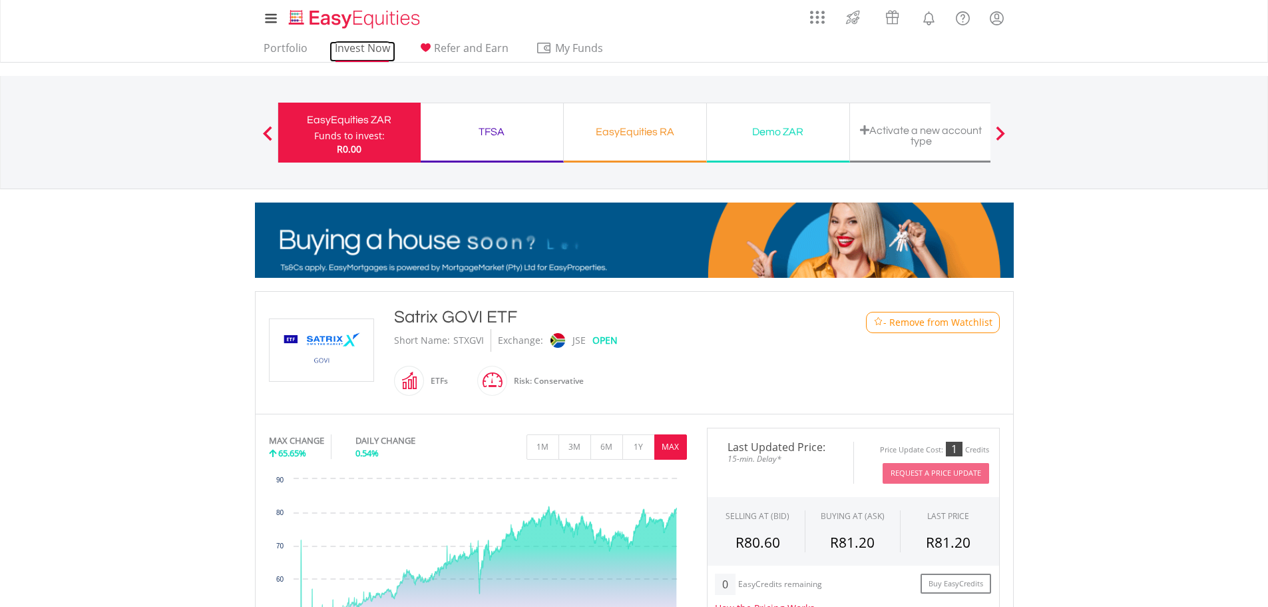
click at [381, 49] on link "Invest Now" at bounding box center [363, 51] width 66 height 21
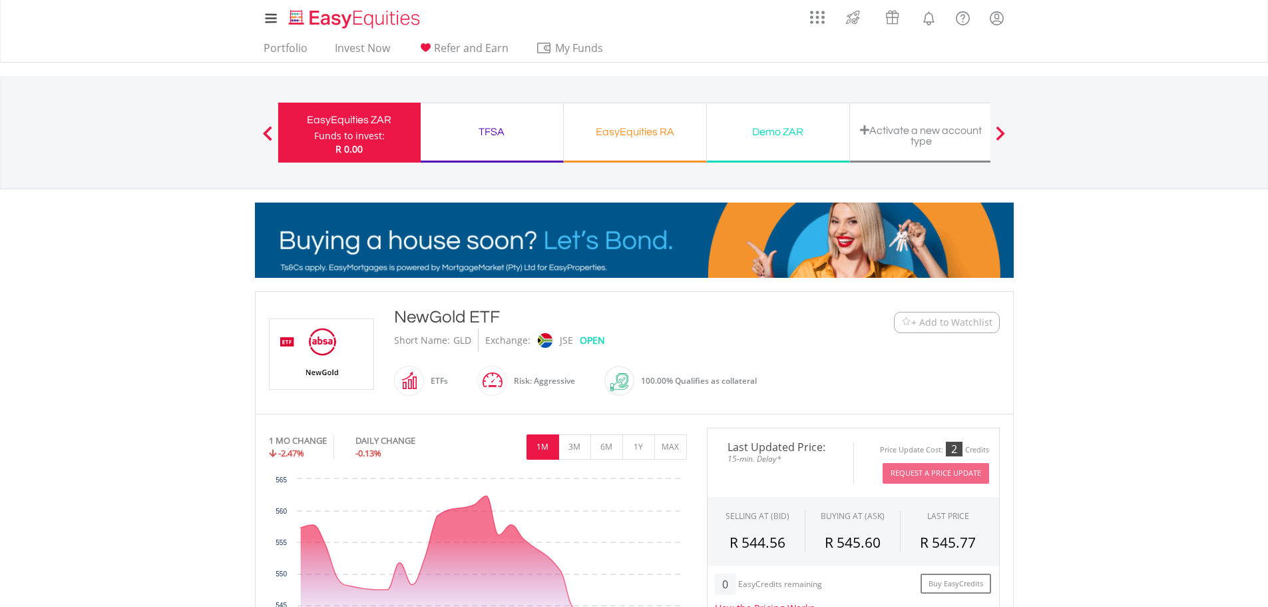
click at [908, 323] on img at bounding box center [907, 322] width 10 height 10
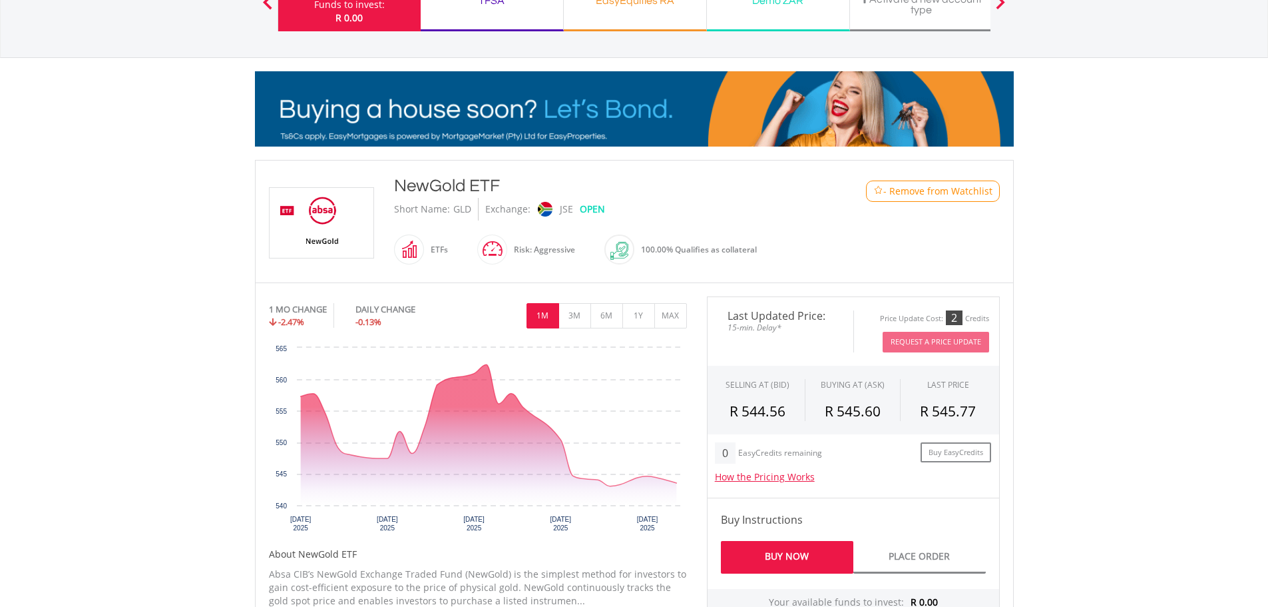
scroll to position [133, 0]
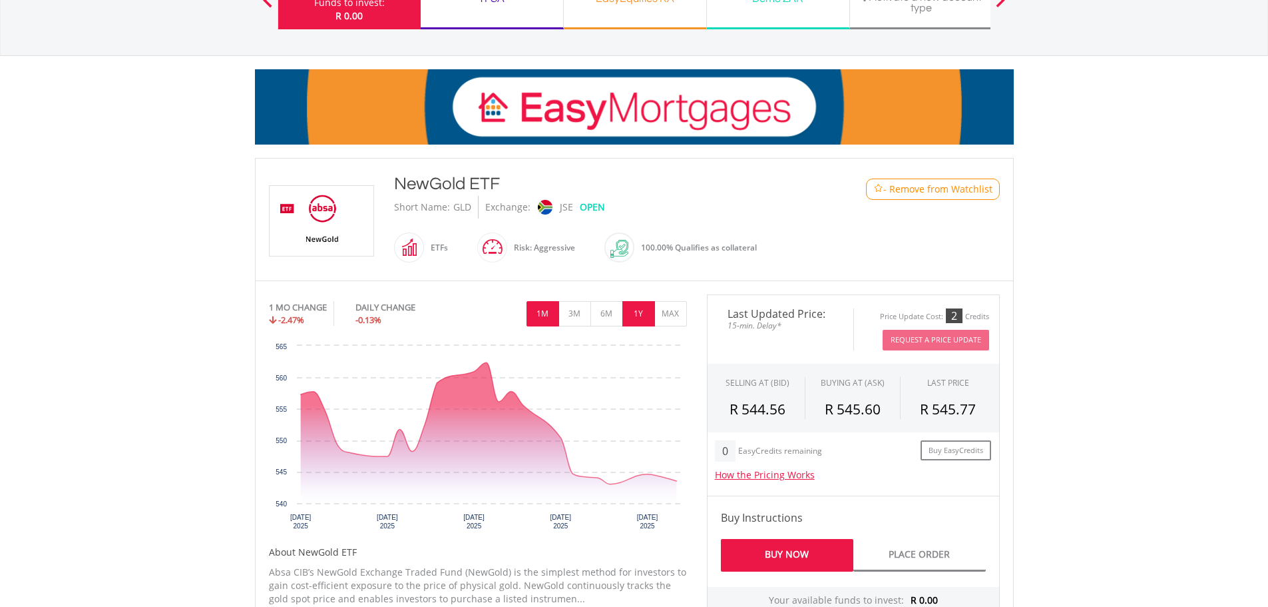
click at [639, 312] on button "1Y" at bounding box center [639, 313] width 33 height 25
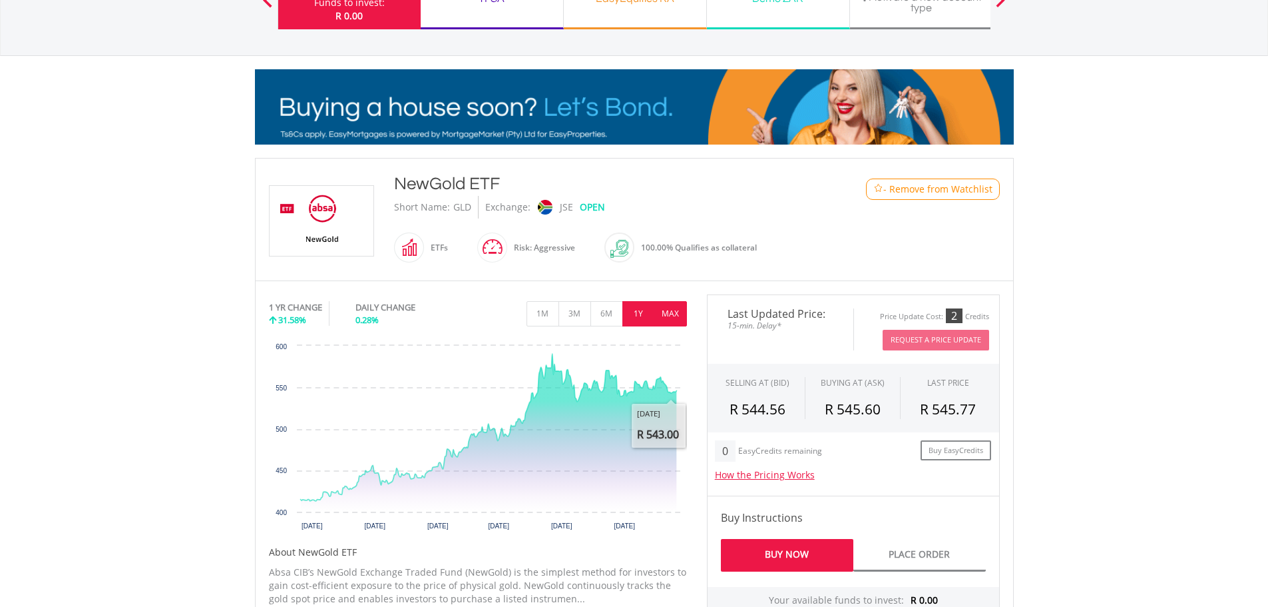
click at [667, 319] on button "MAX" at bounding box center [671, 313] width 33 height 25
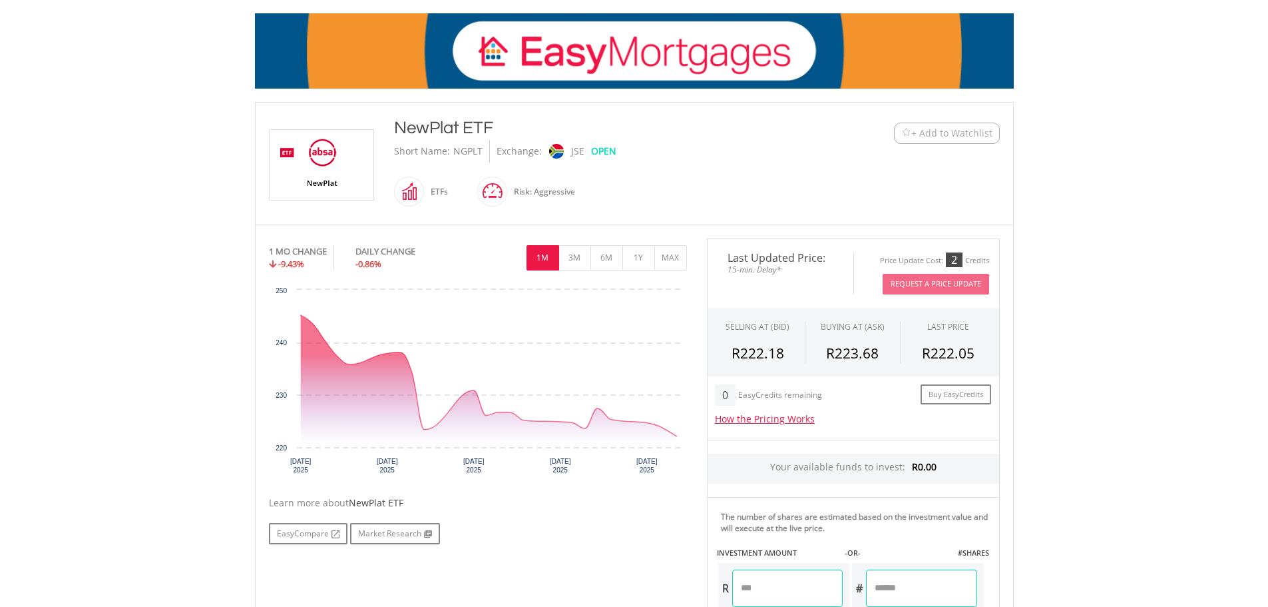
scroll to position [174, 0]
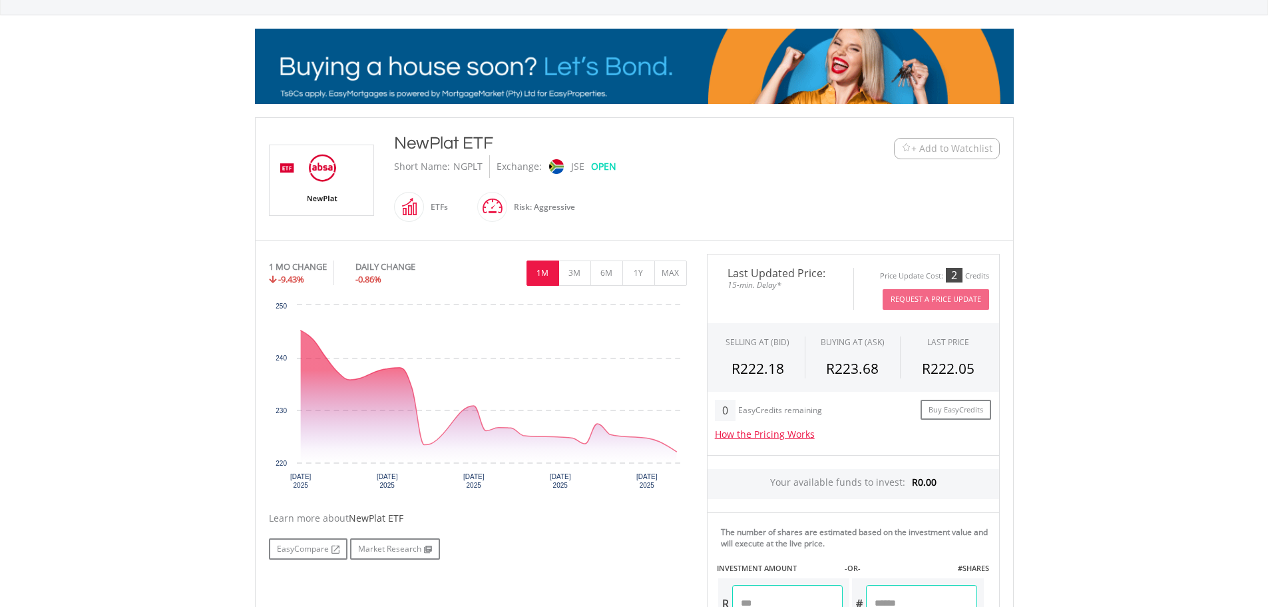
click at [903, 146] on img at bounding box center [907, 148] width 10 height 10
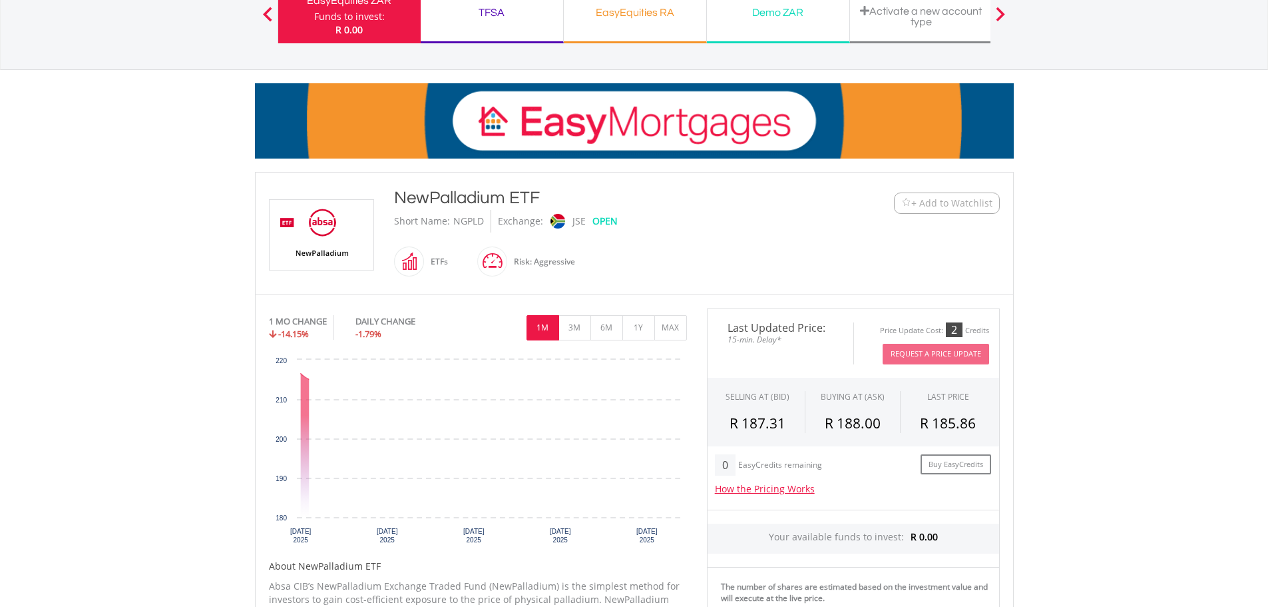
scroll to position [133, 0]
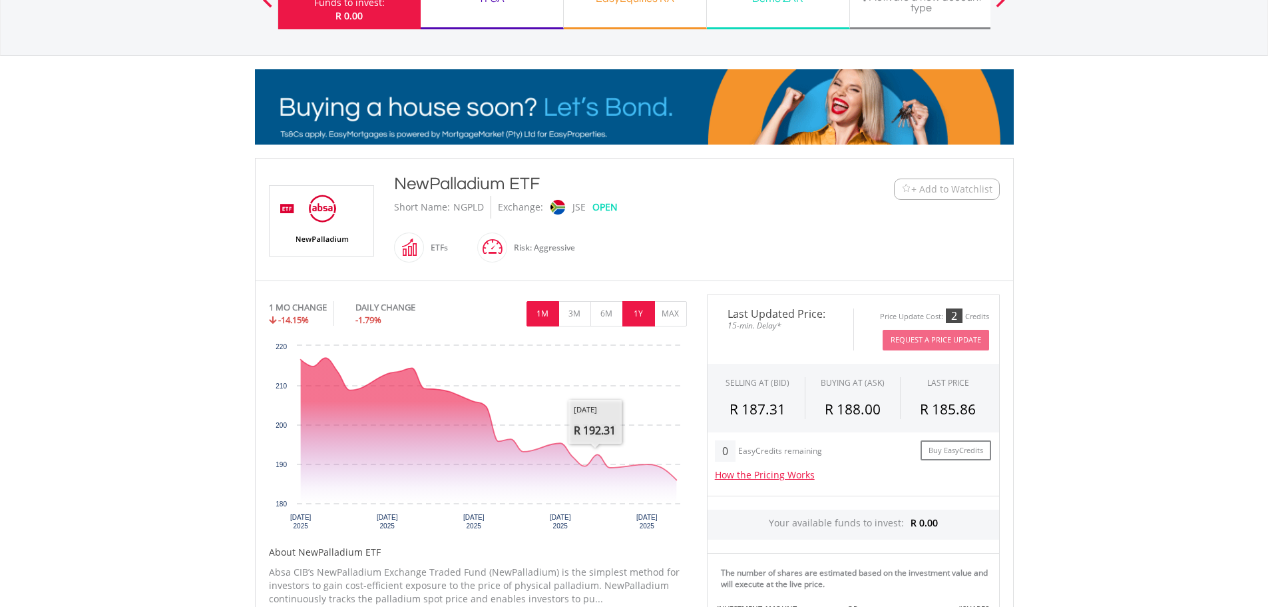
click at [645, 320] on button "1Y" at bounding box center [639, 313] width 33 height 25
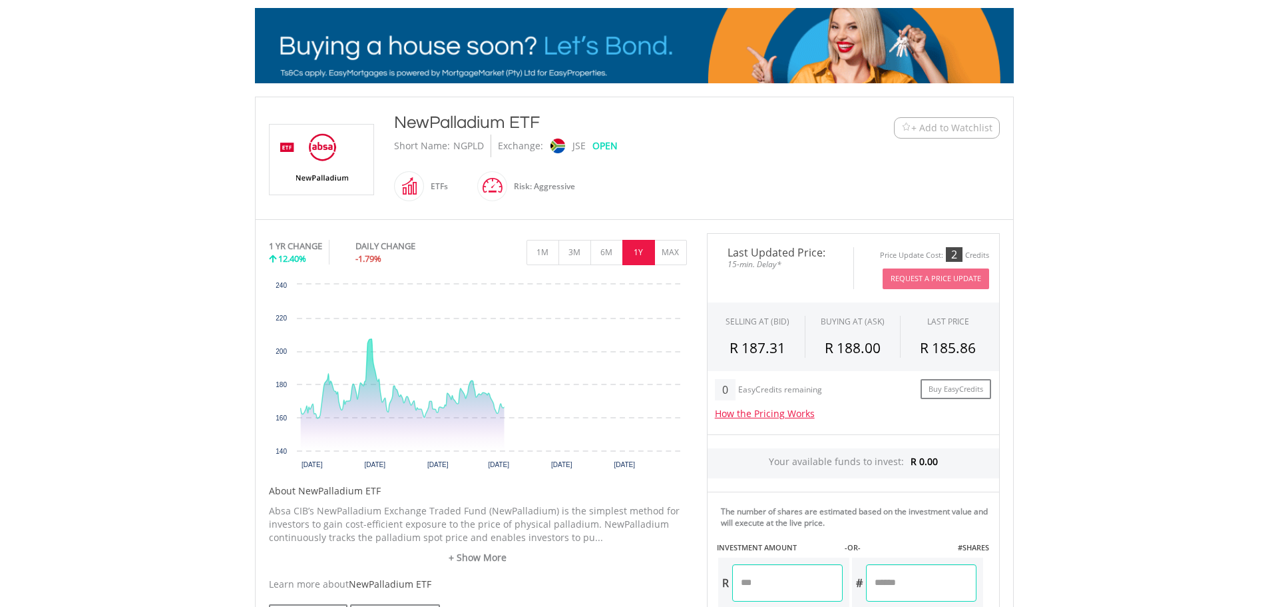
scroll to position [200, 0]
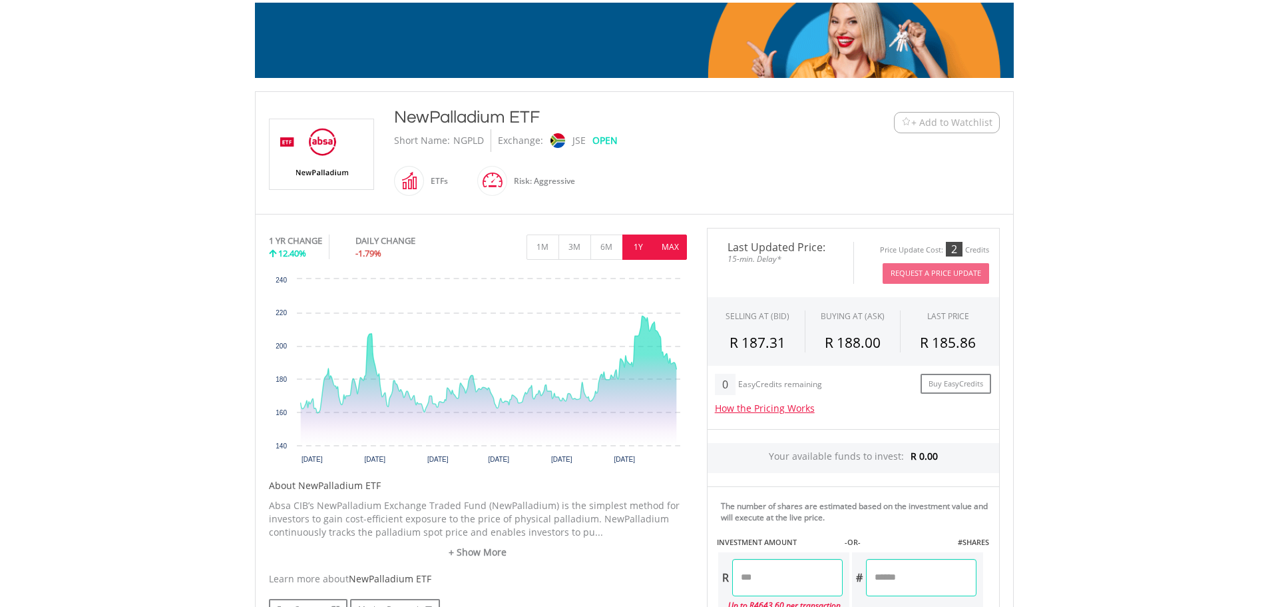
click at [681, 250] on button "MAX" at bounding box center [671, 246] width 33 height 25
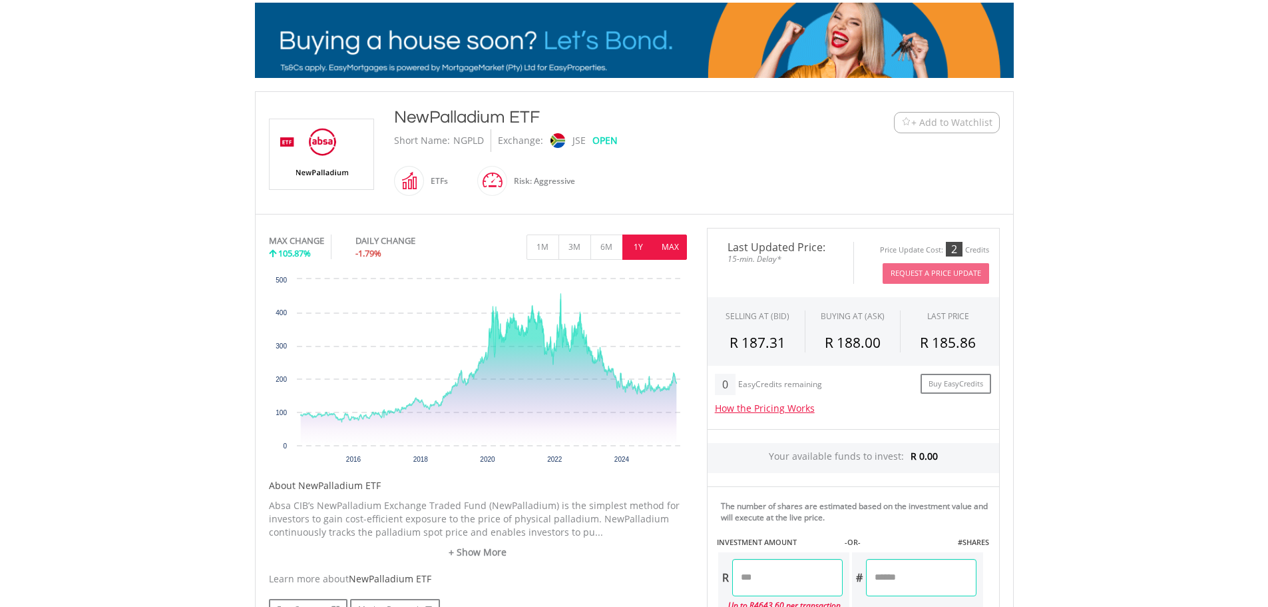
click at [641, 240] on button "1Y" at bounding box center [639, 246] width 33 height 25
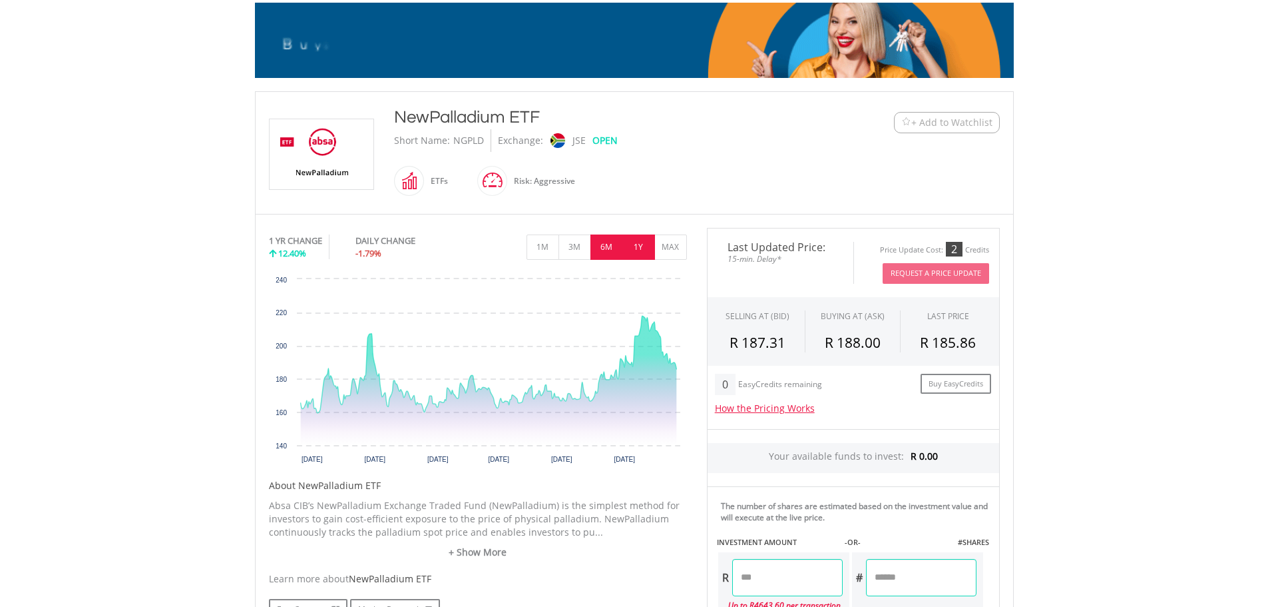
click at [599, 255] on button "6M" at bounding box center [607, 246] width 33 height 25
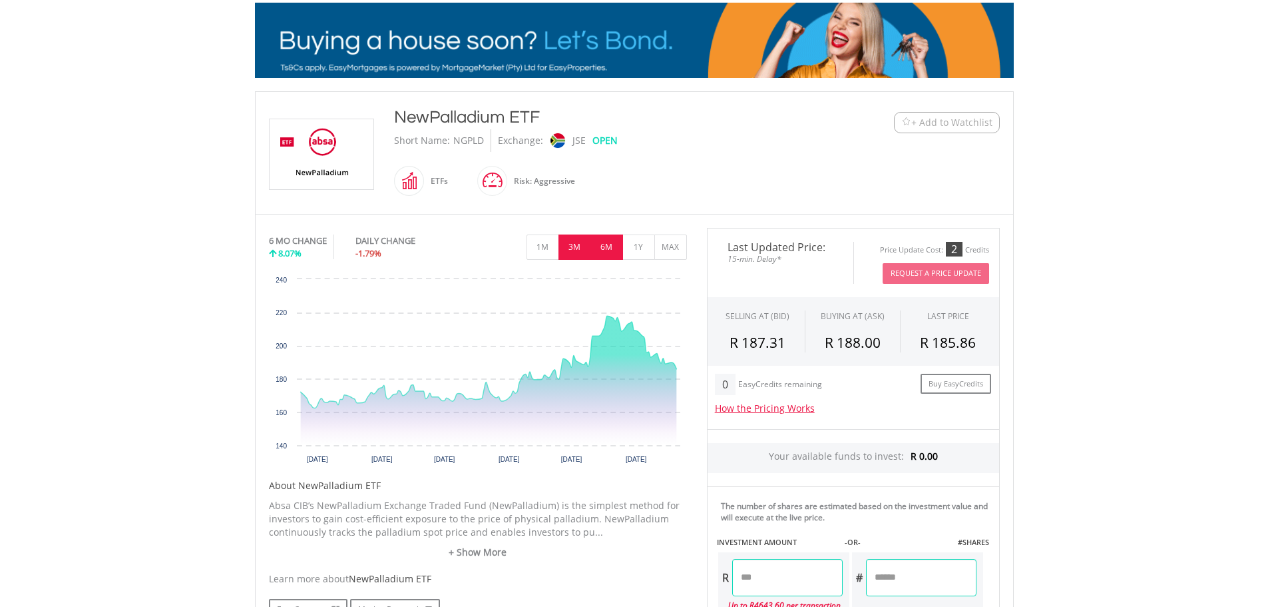
click at [584, 253] on button "3M" at bounding box center [575, 246] width 33 height 25
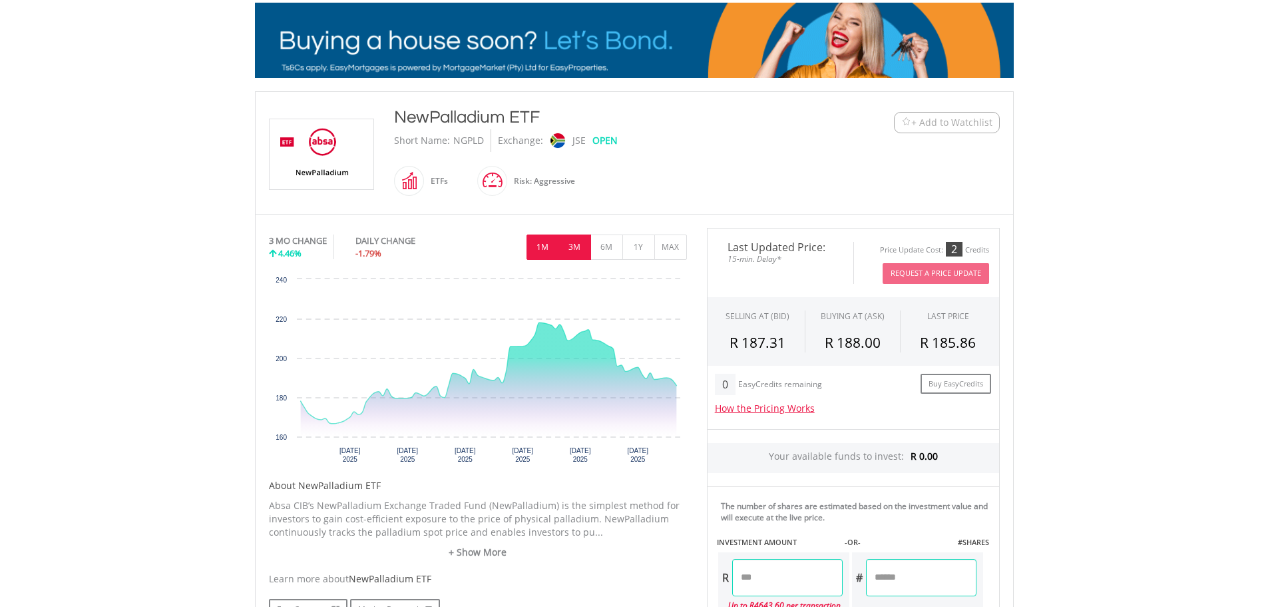
click at [549, 252] on button "1M" at bounding box center [543, 246] width 33 height 25
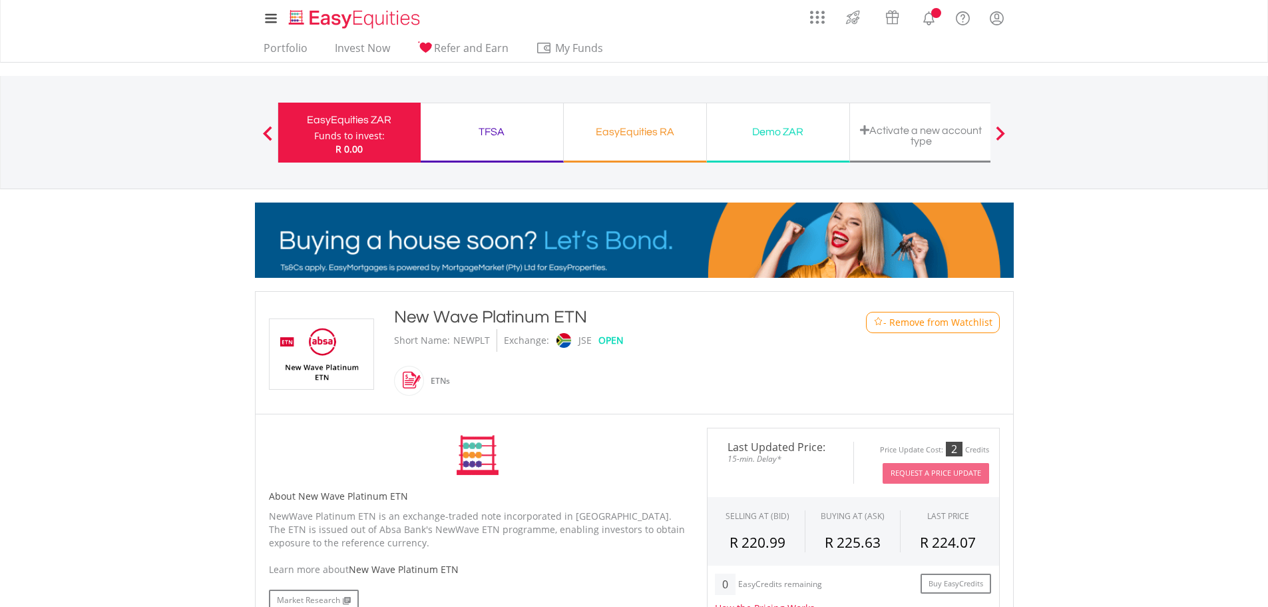
click at [925, 322] on span "- Remove from Watchlist" at bounding box center [938, 322] width 109 height 13
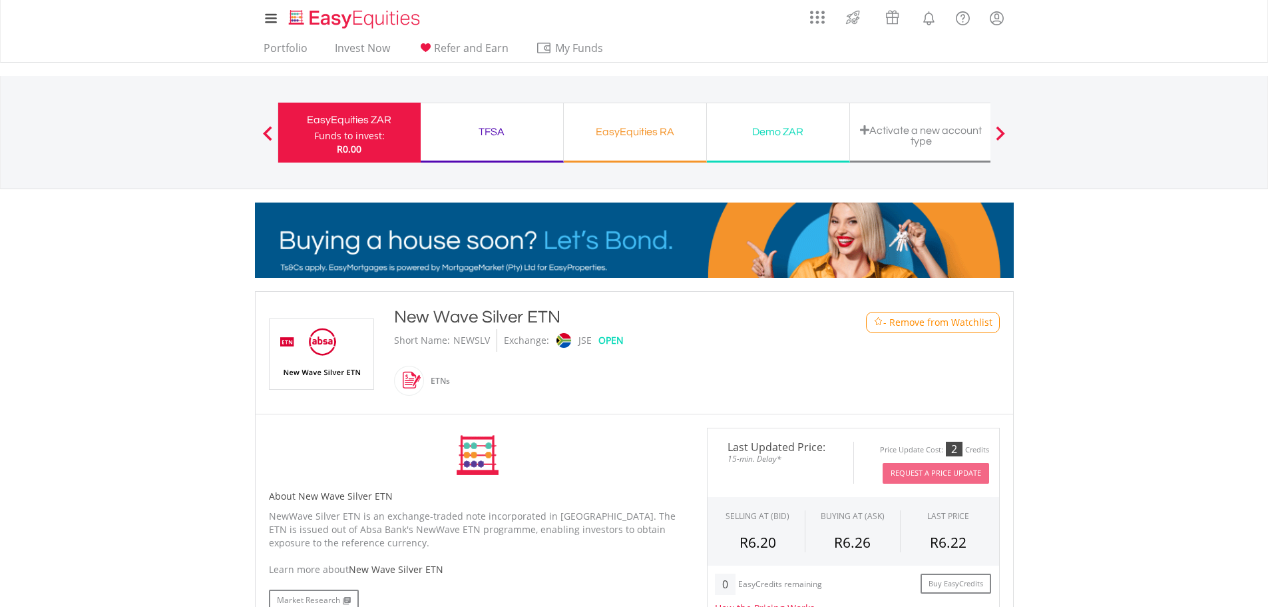
click at [930, 321] on span "- Remove from Watchlist" at bounding box center [938, 322] width 109 height 13
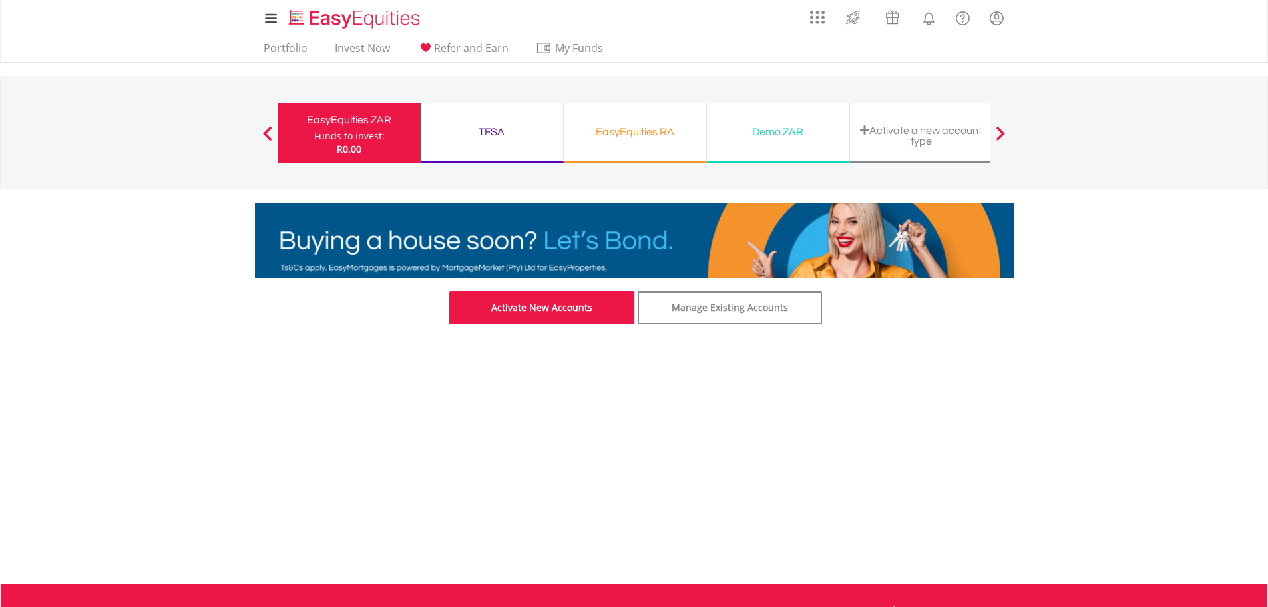
click at [585, 307] on link "Activate New Accounts" at bounding box center [541, 307] width 185 height 33
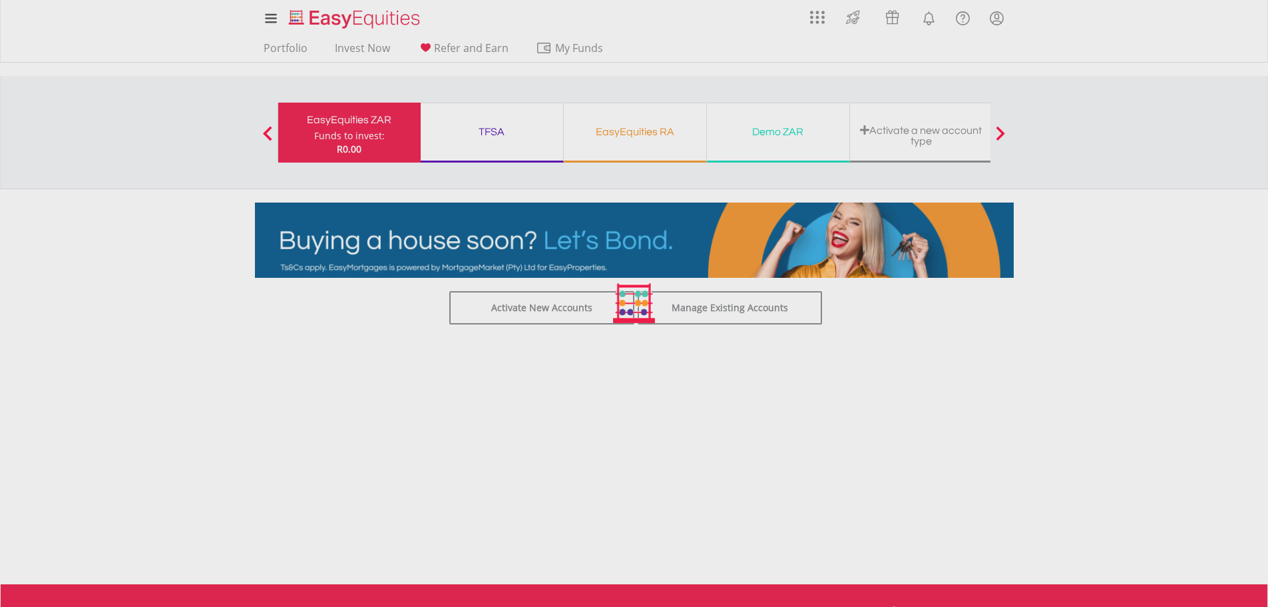
click at [297, 47] on div at bounding box center [634, 303] width 1268 height 607
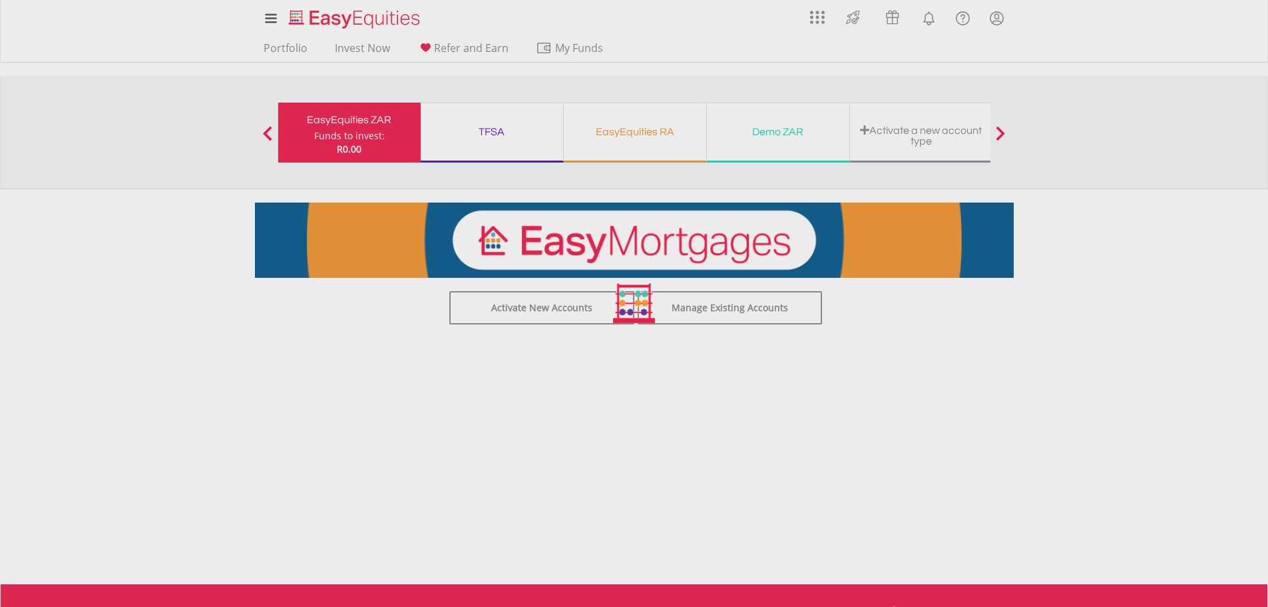
click at [372, 52] on div at bounding box center [634, 303] width 1268 height 607
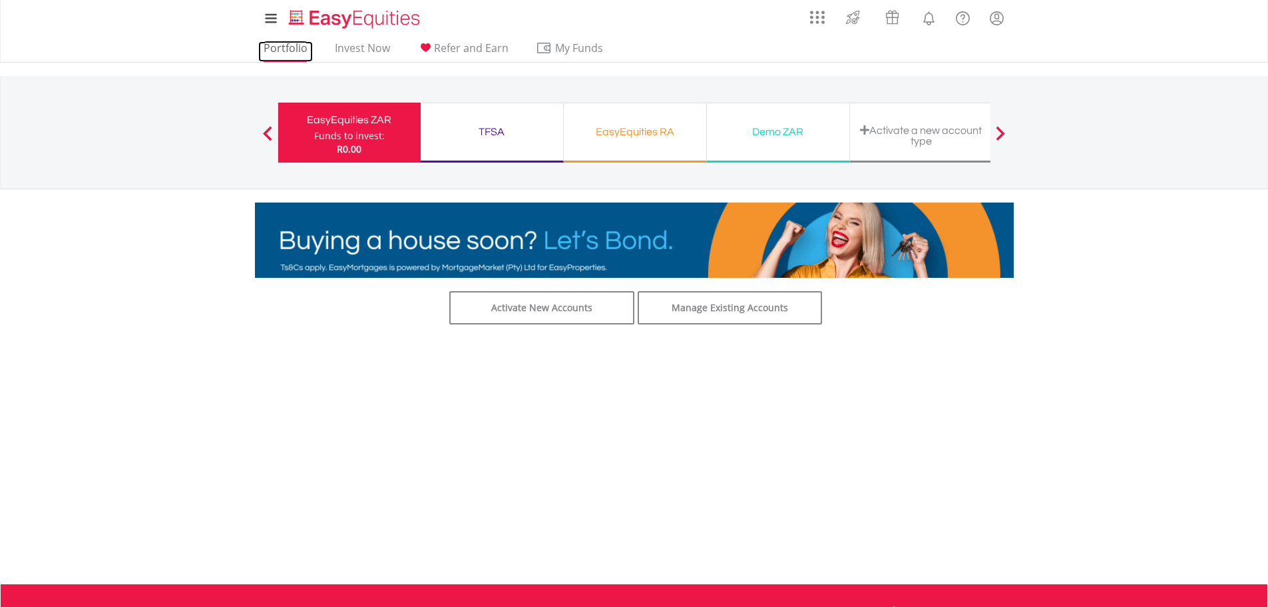
click at [291, 48] on link "Portfolio" at bounding box center [285, 51] width 55 height 21
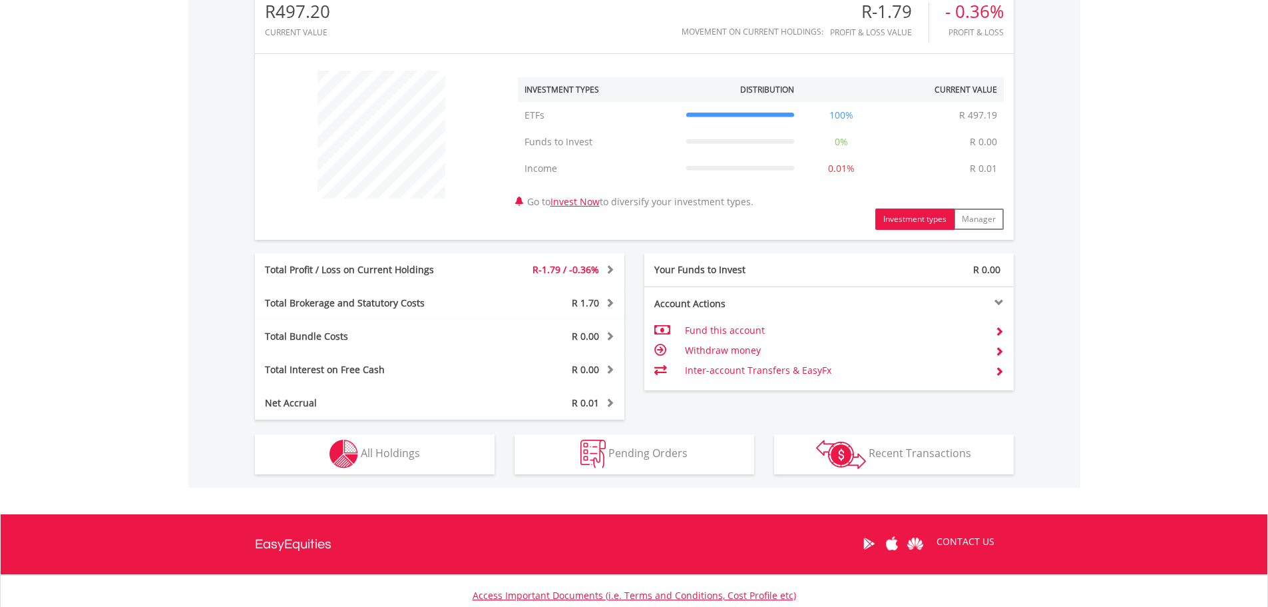
scroll to position [472, 0]
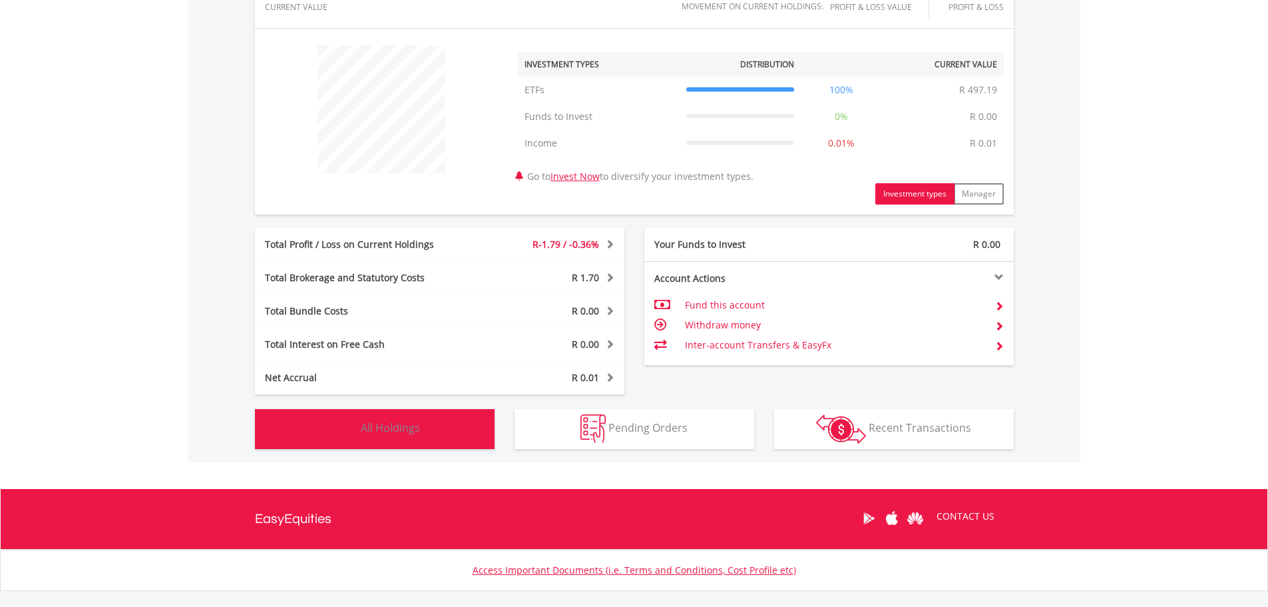
click at [397, 419] on button "Holdings All Holdings" at bounding box center [375, 429] width 240 height 40
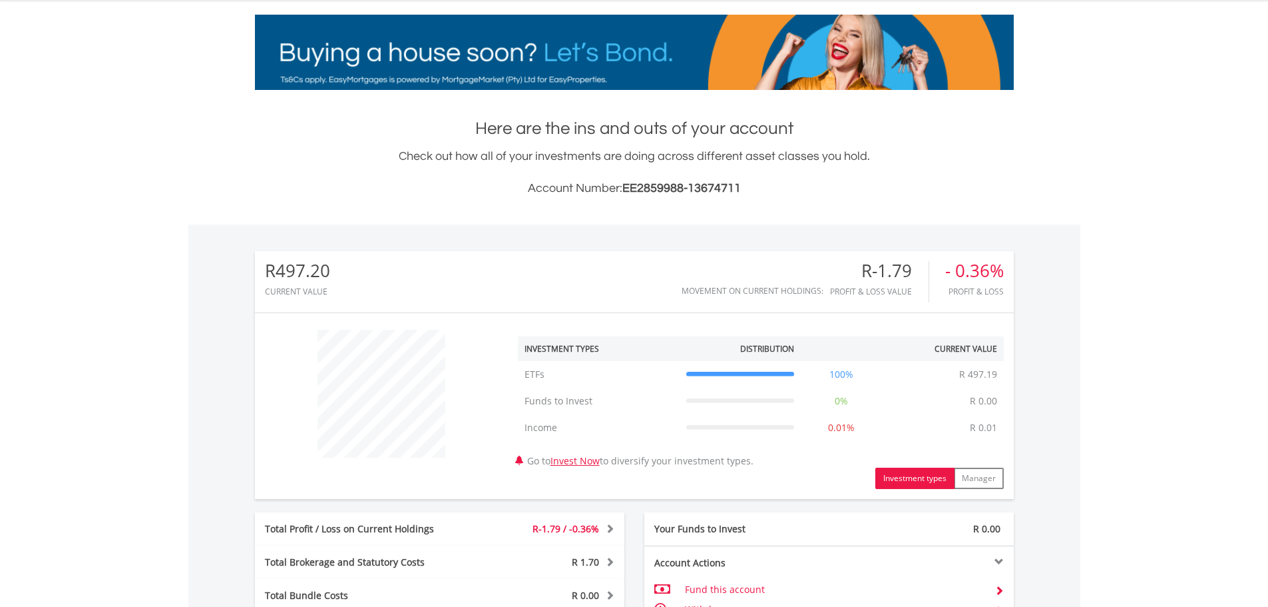
scroll to position [0, 0]
